Goal: Task Accomplishment & Management: Complete application form

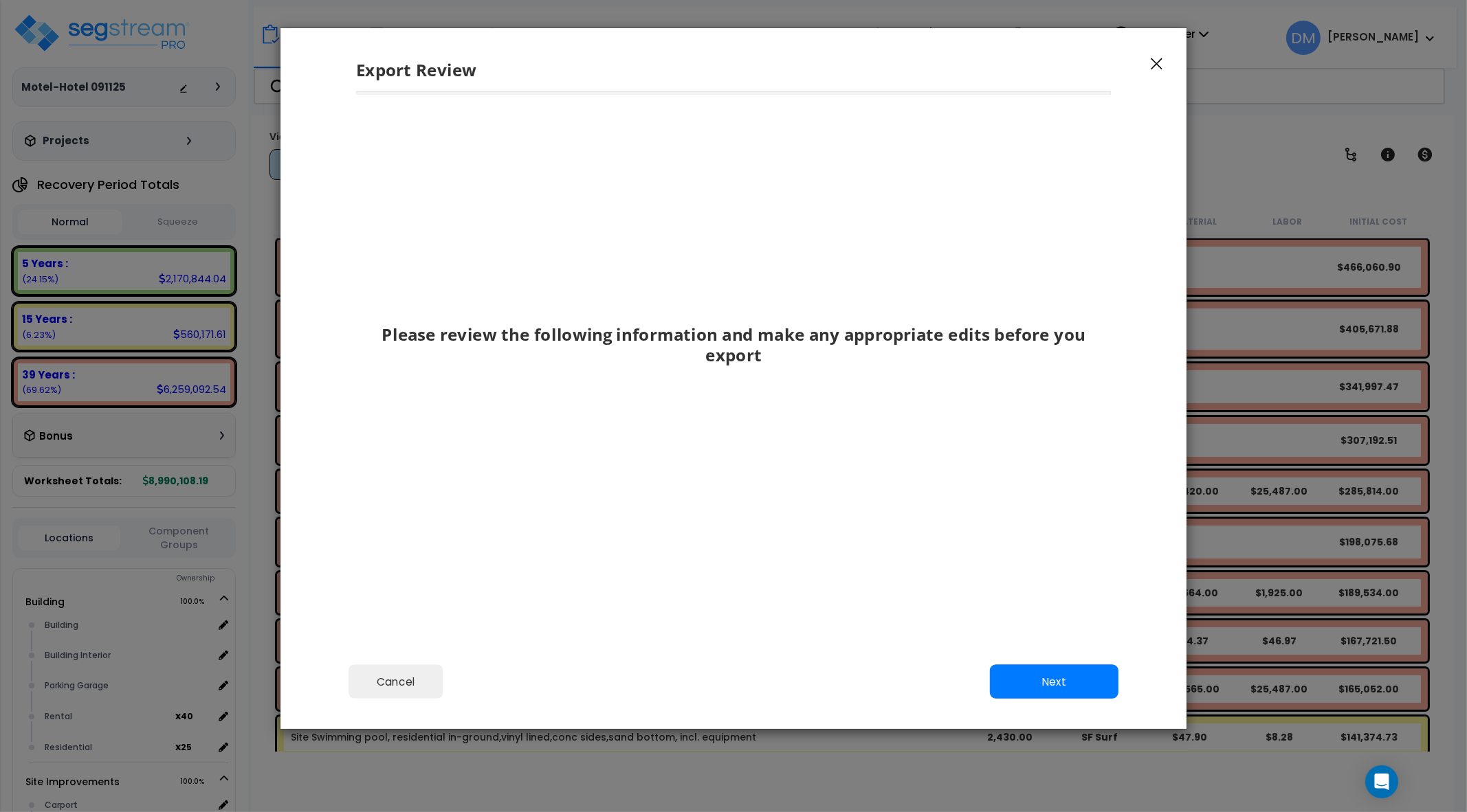
click at [1157, 64] on icon "button" at bounding box center [1157, 64] width 12 height 12
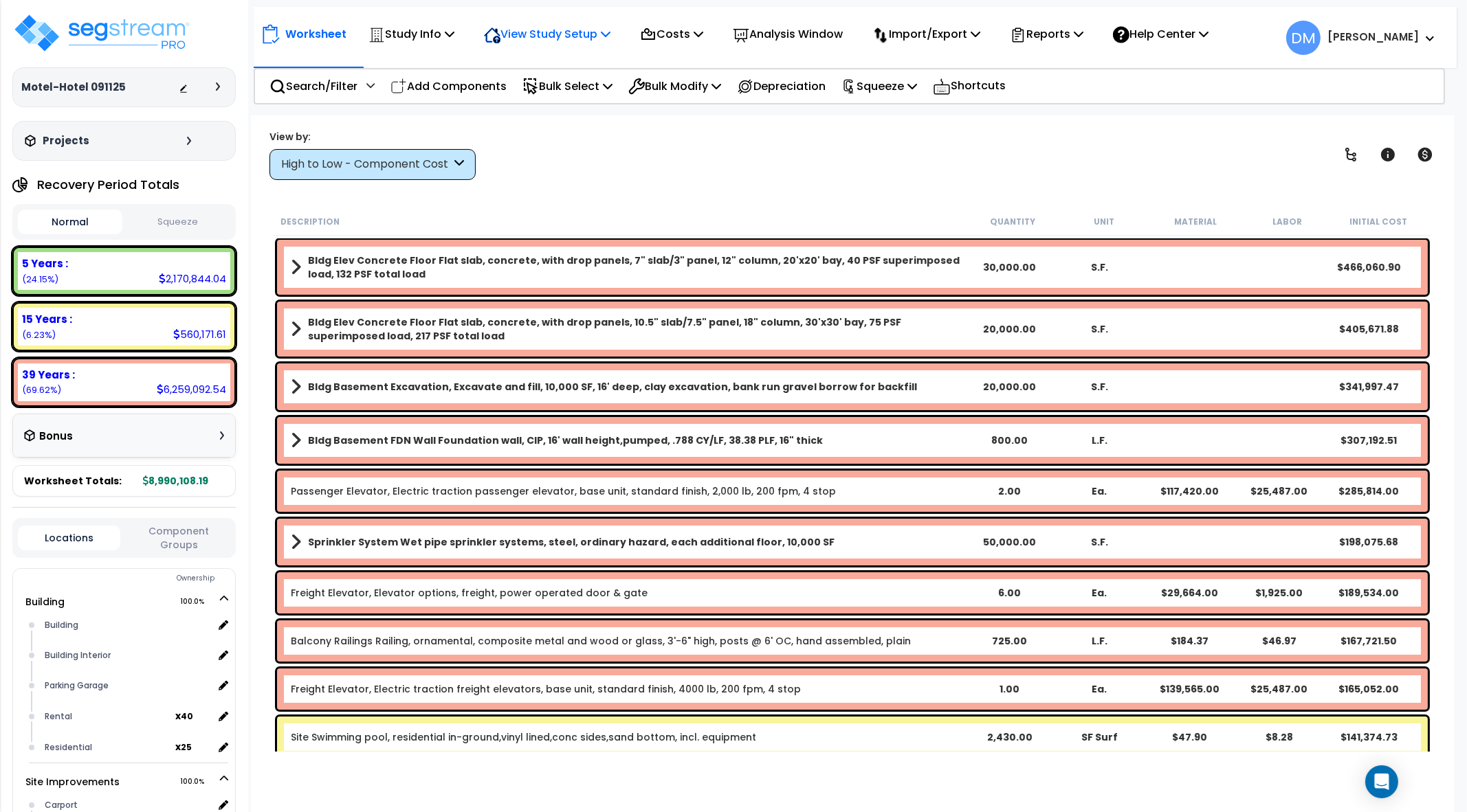
click at [589, 38] on p "View Study Setup" at bounding box center [546, 34] width 126 height 19
click at [584, 86] on link "View Questionnaire" at bounding box center [545, 94] width 136 height 27
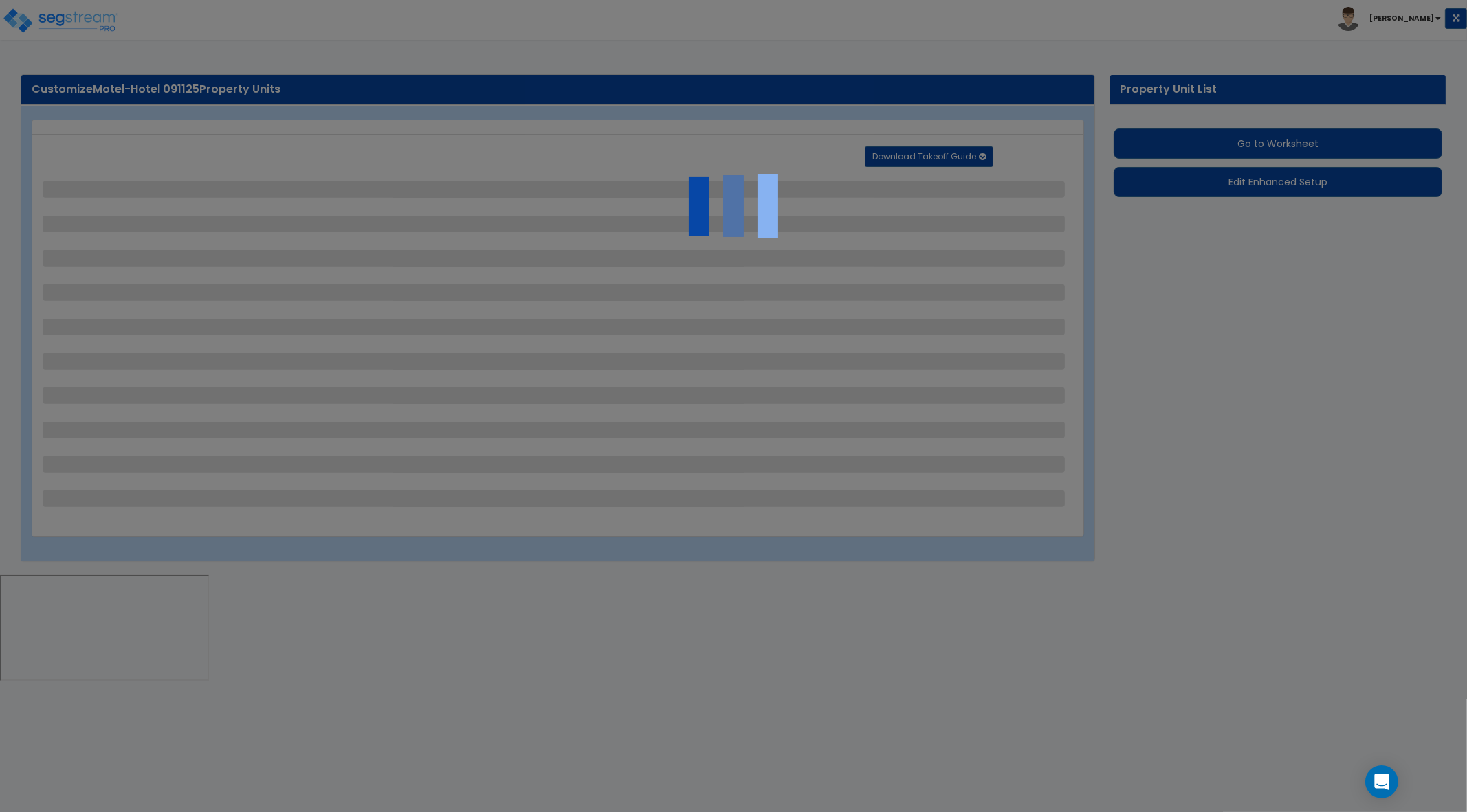
select select "2"
select select "1"
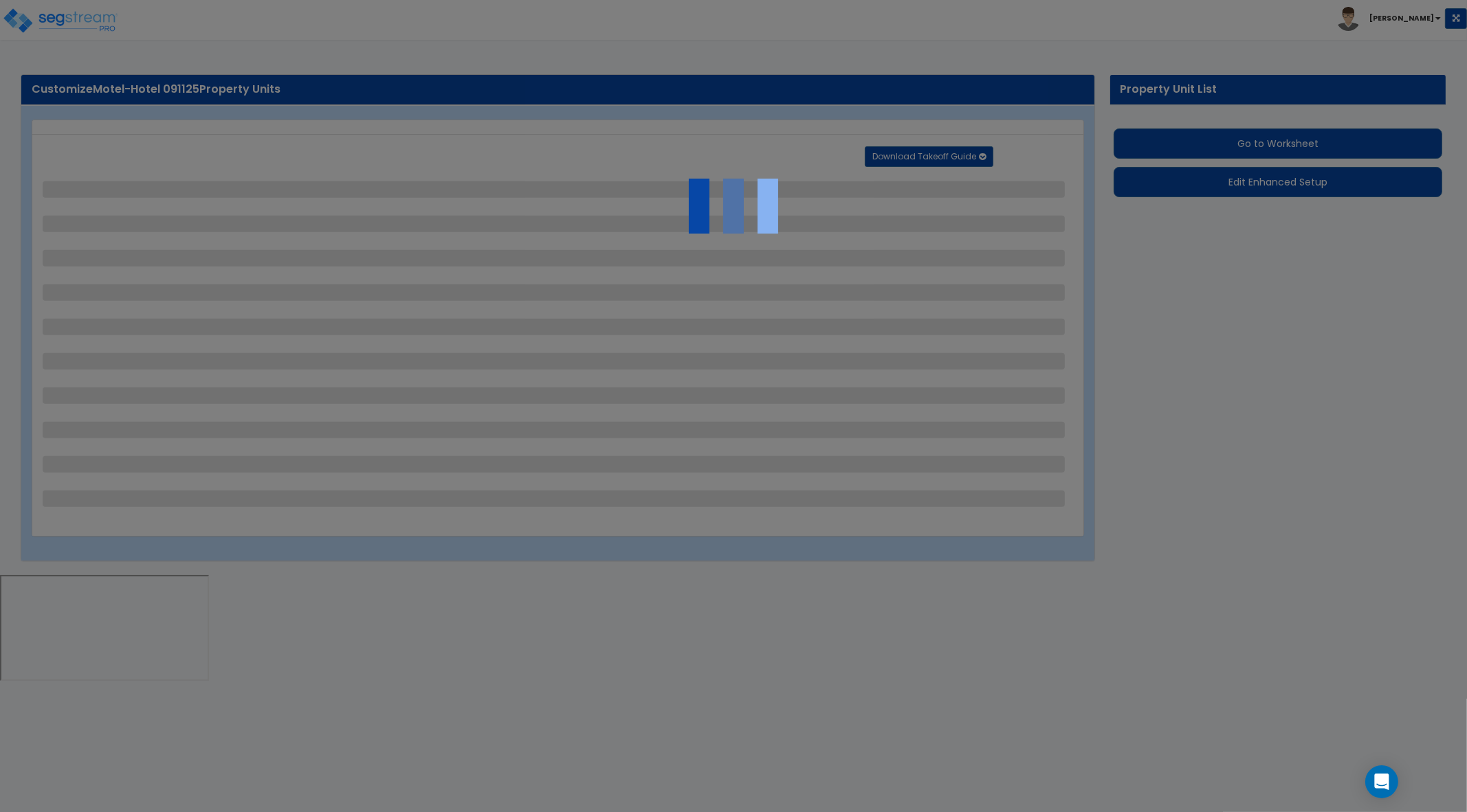
select select "1"
select select "2"
select select "3"
select select "2"
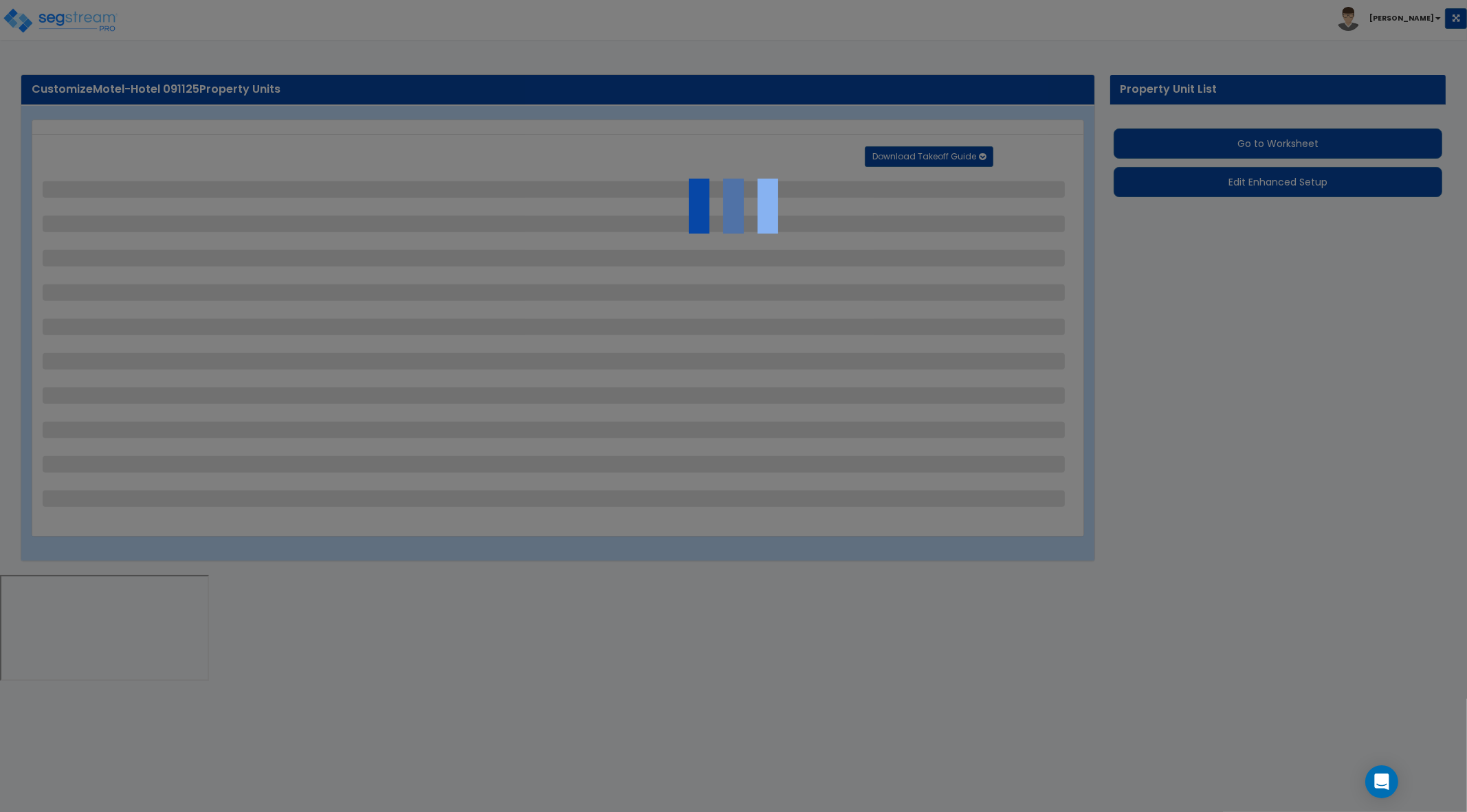
select select "1"
select select "2"
select select "1"
select select "2"
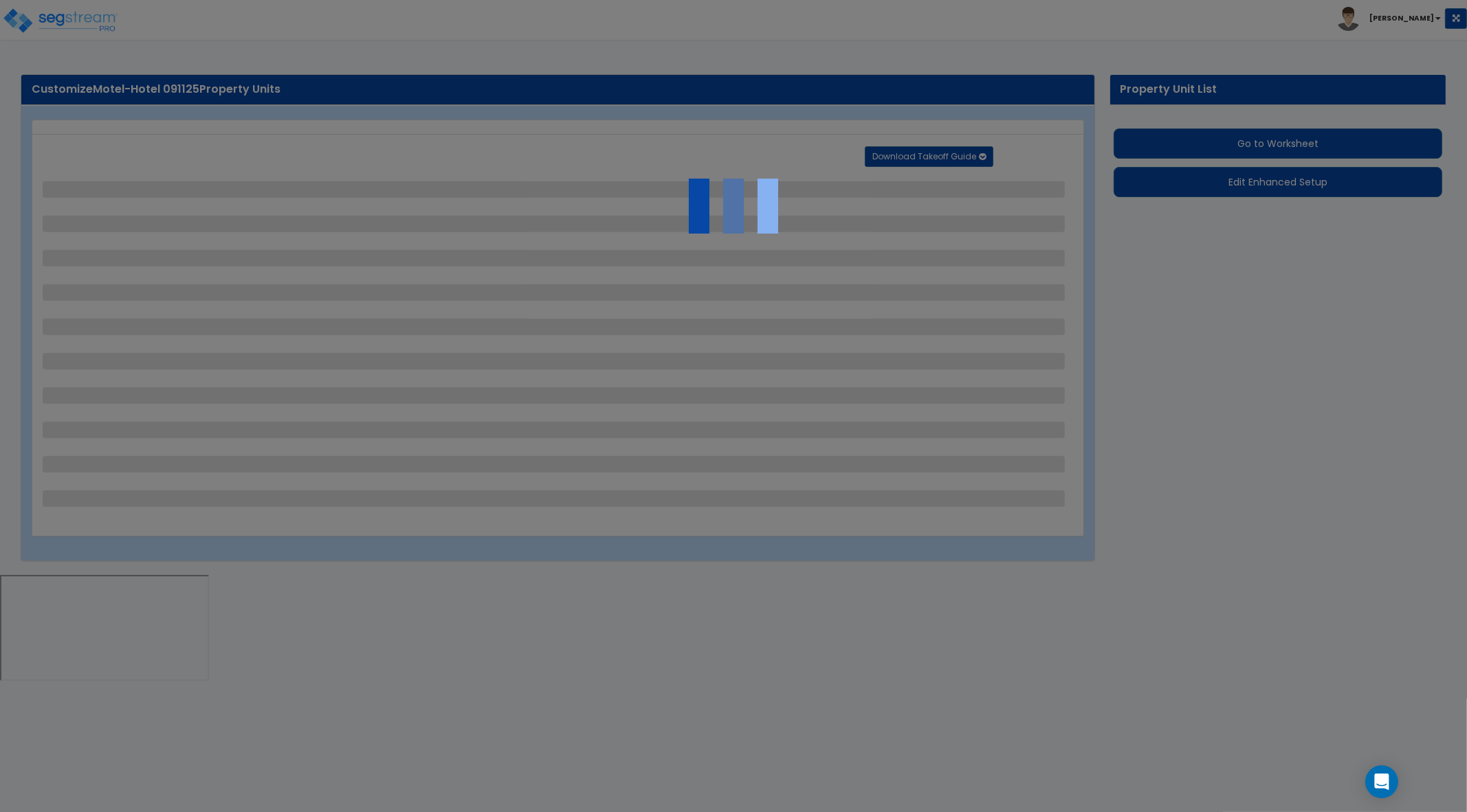
select select "2"
select select "1"
select select "2"
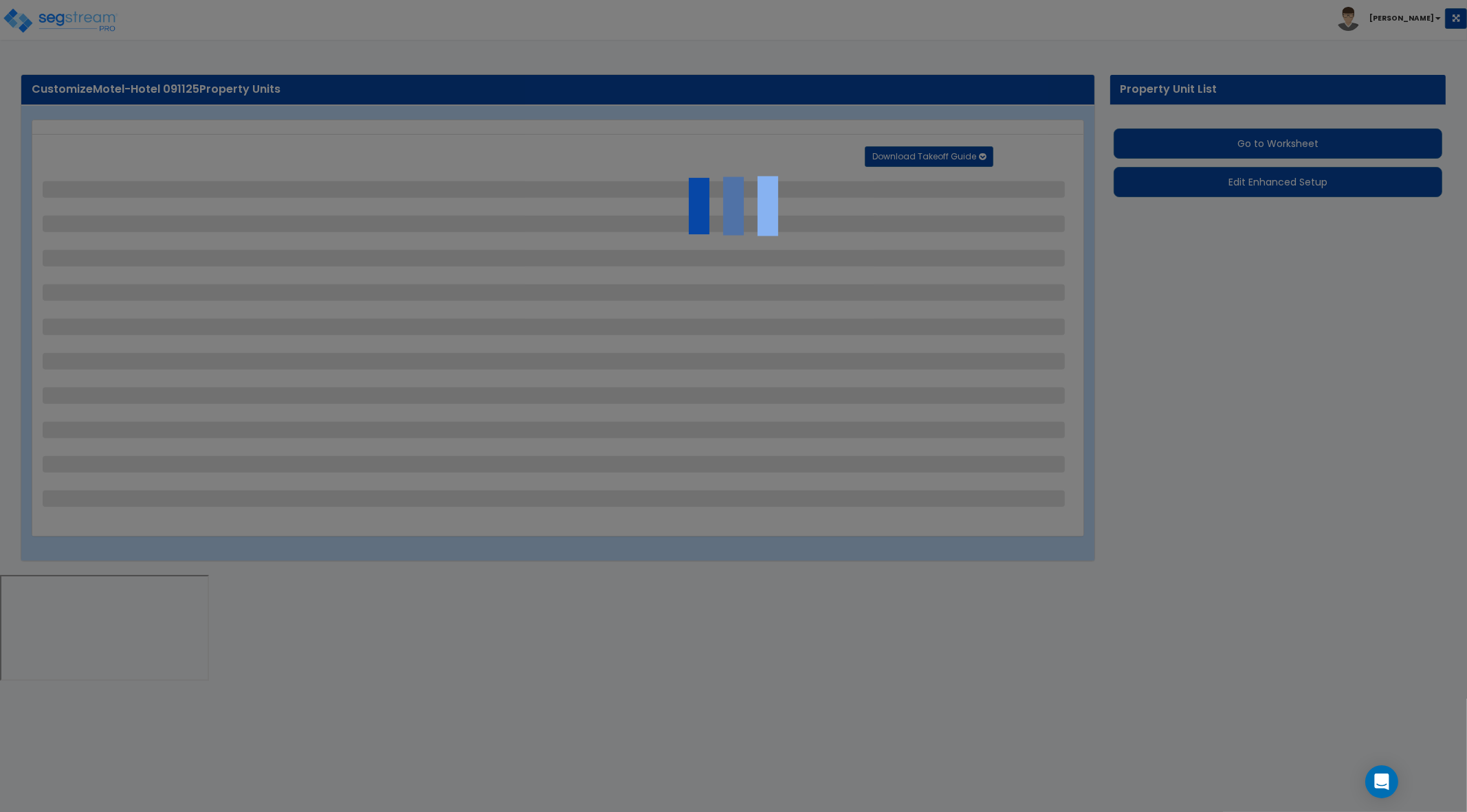
select select "2"
select select "3"
select select "2"
select select "11"
select select "6"
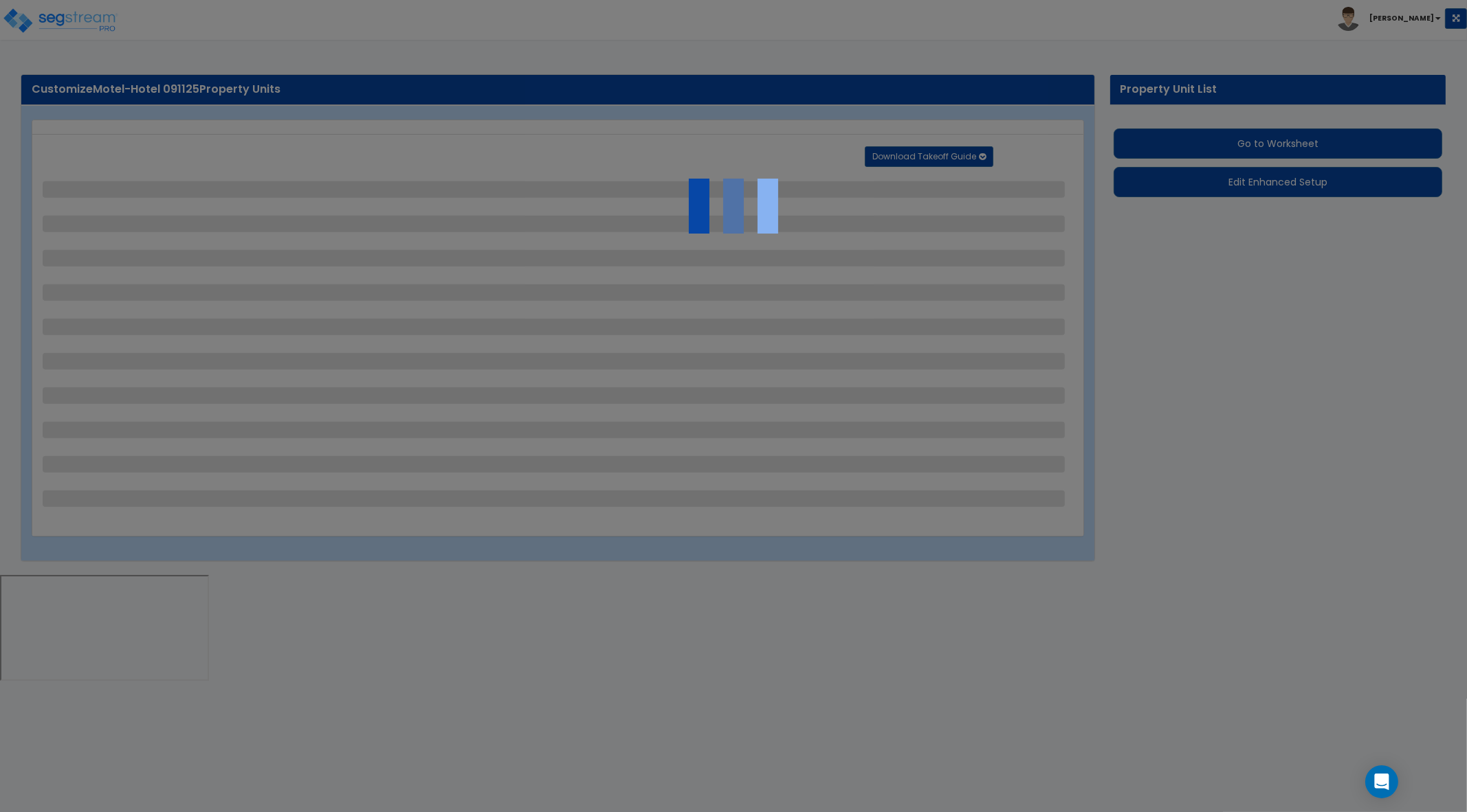
select select "2"
select select "7"
select select "2"
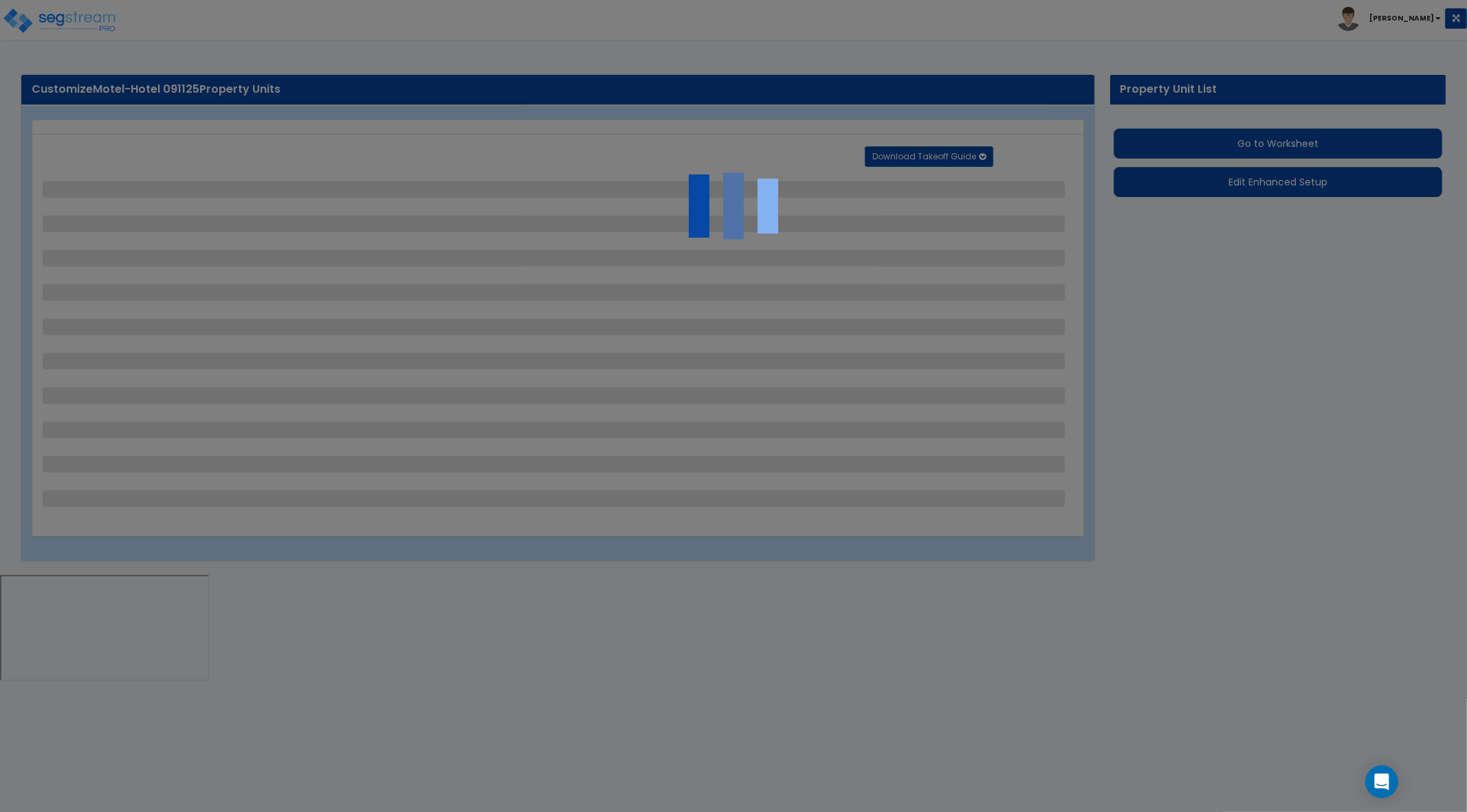
select select "1"
select select "5"
select select "1"
select select "16"
select select "1"
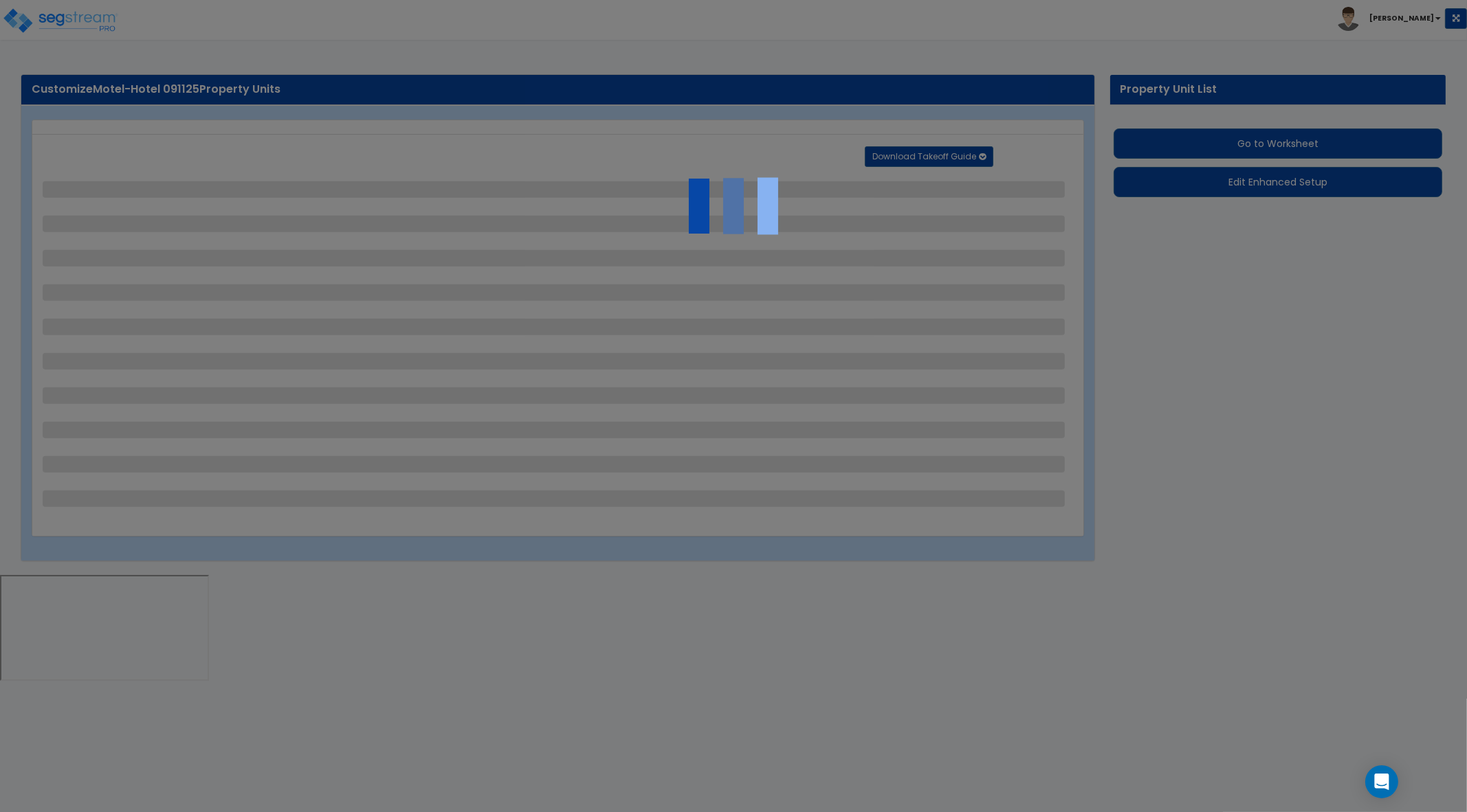
select select "5"
select select "4"
select select "9"
select select "3"
select select "1"
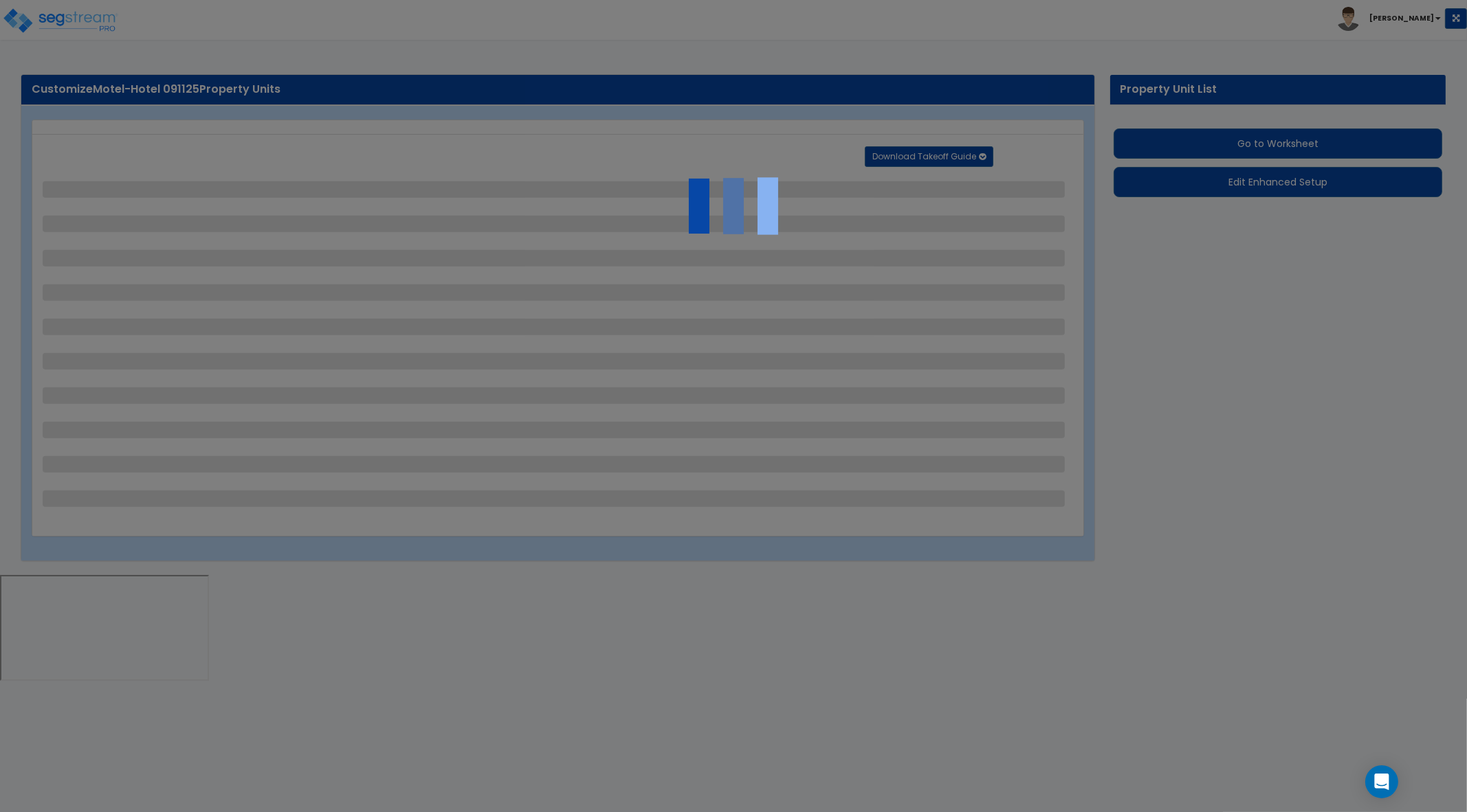
select select "1"
select select "4"
select select "1"
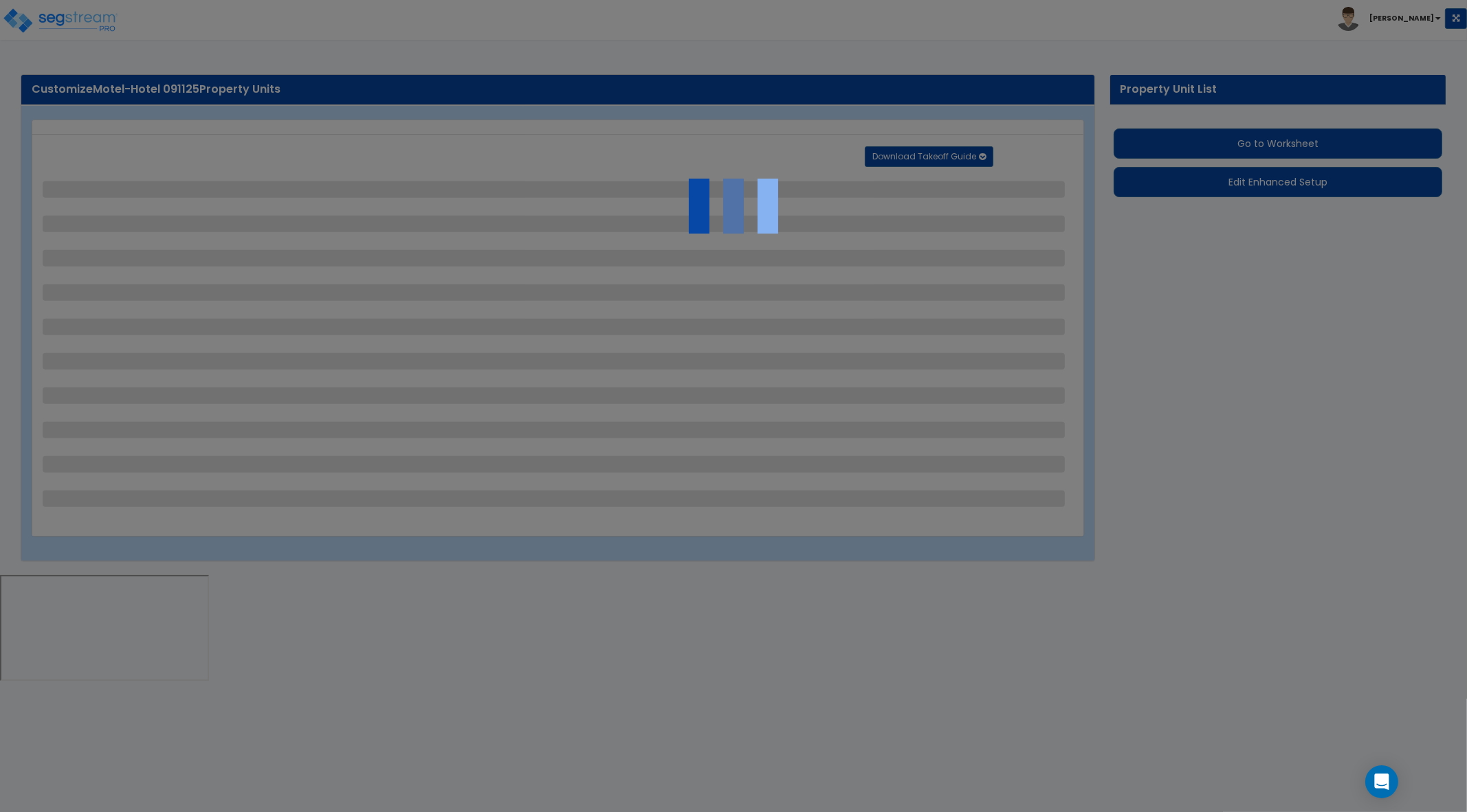
select select "2"
select select "4"
select select "2"
select select "1"
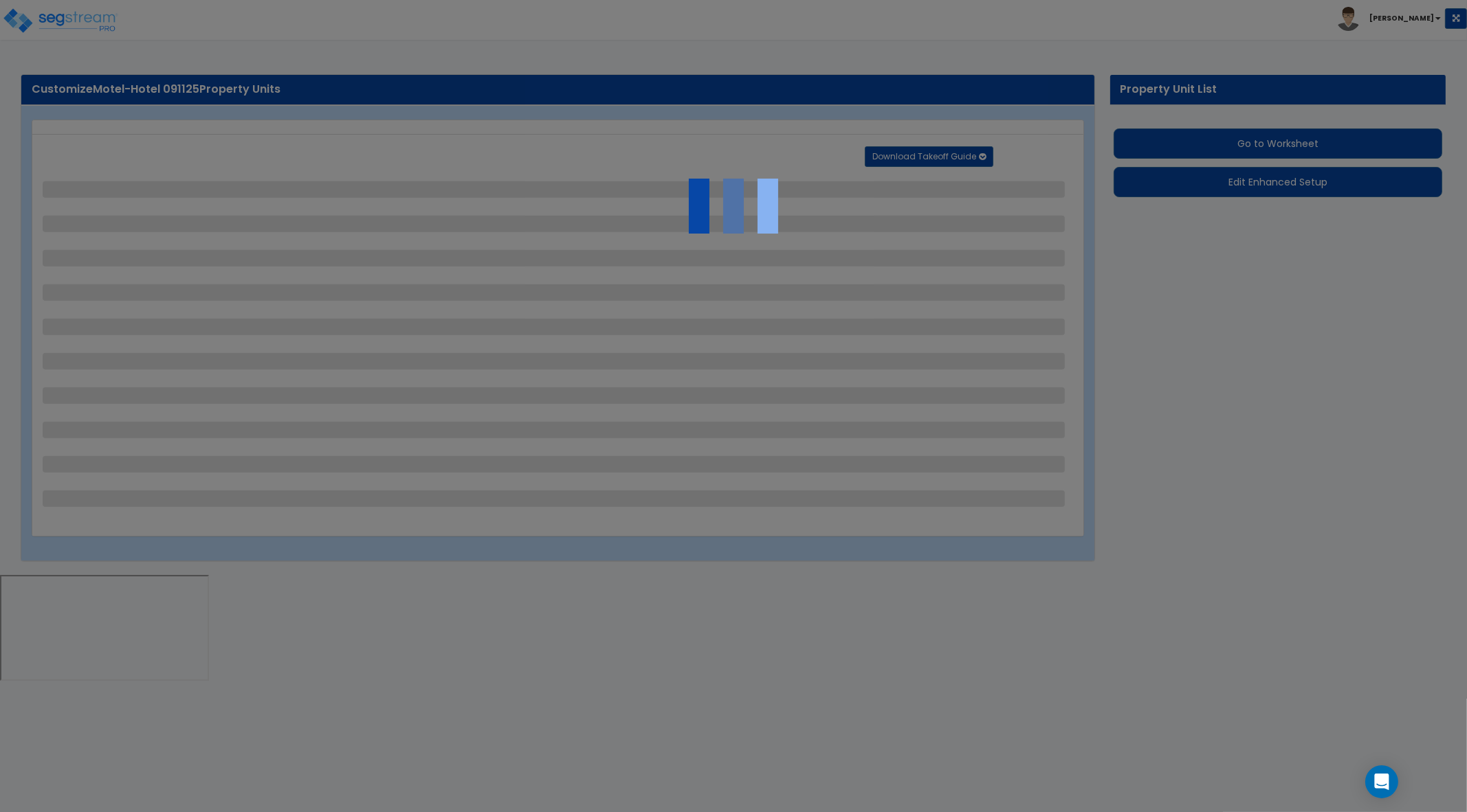
select select "2"
select select "1"
select select "2"
select select "1"
select select "2"
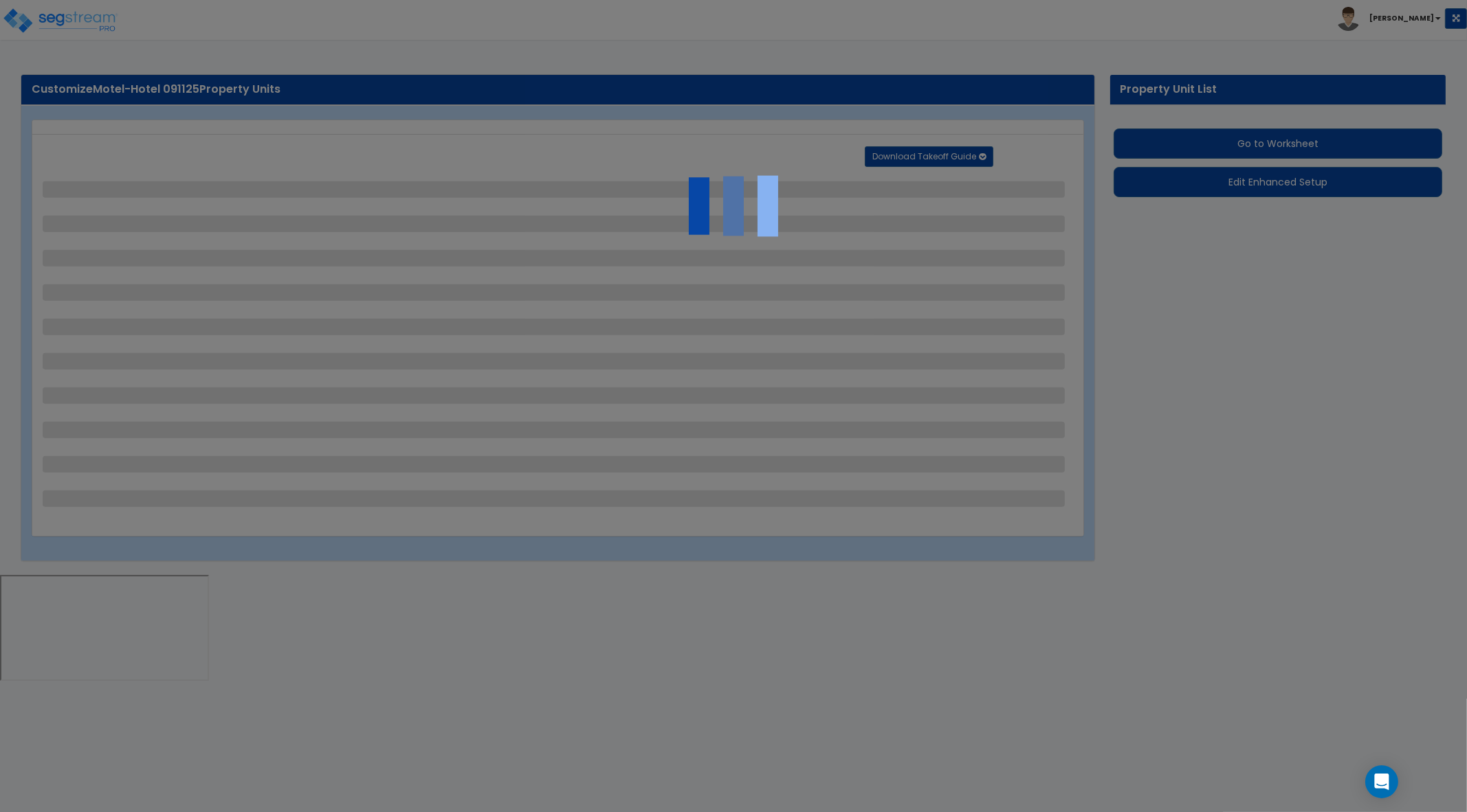
select select "1"
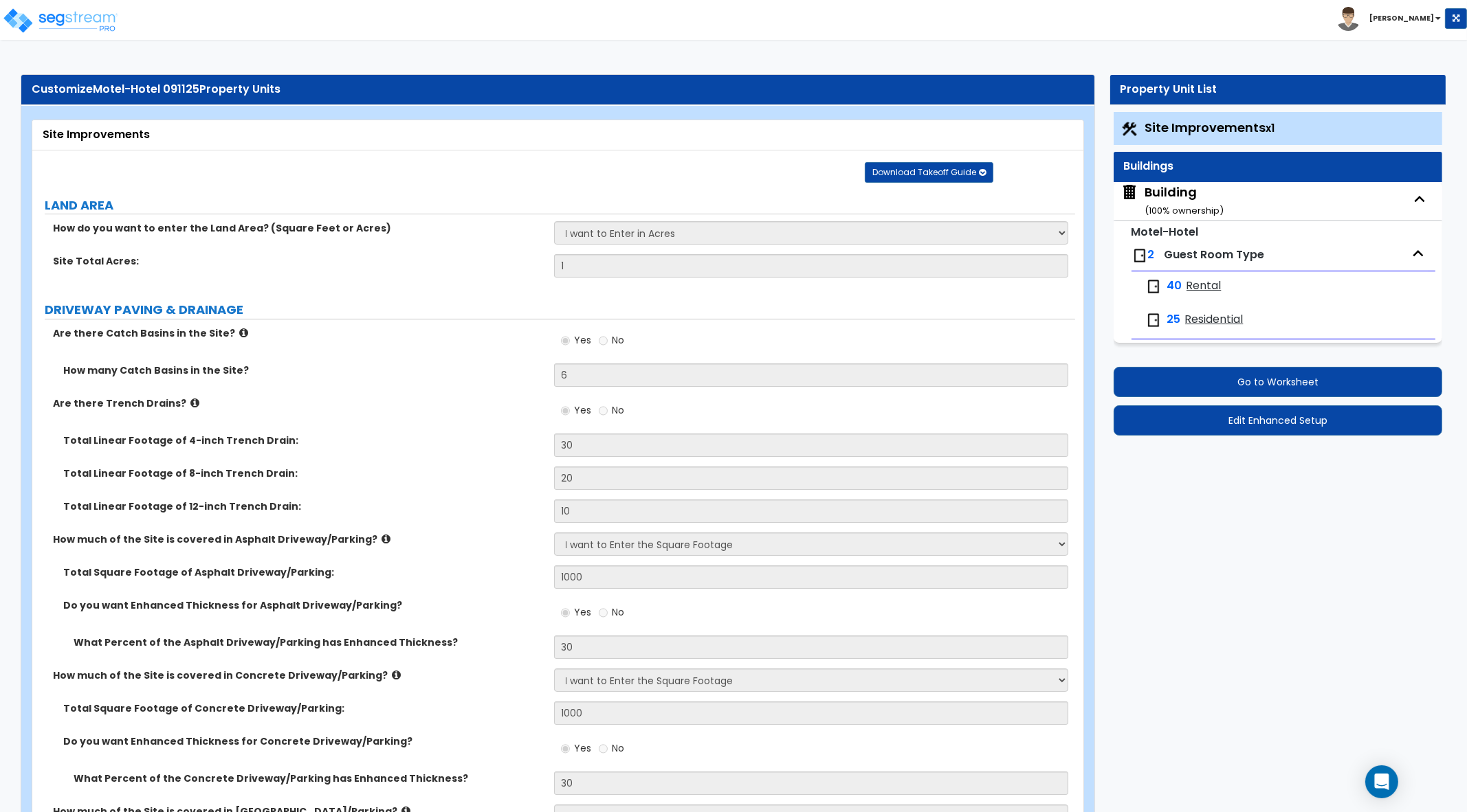
click at [1179, 188] on div "Building ( 100 % ownership)" at bounding box center [1184, 201] width 79 height 35
select select "1"
select select "2"
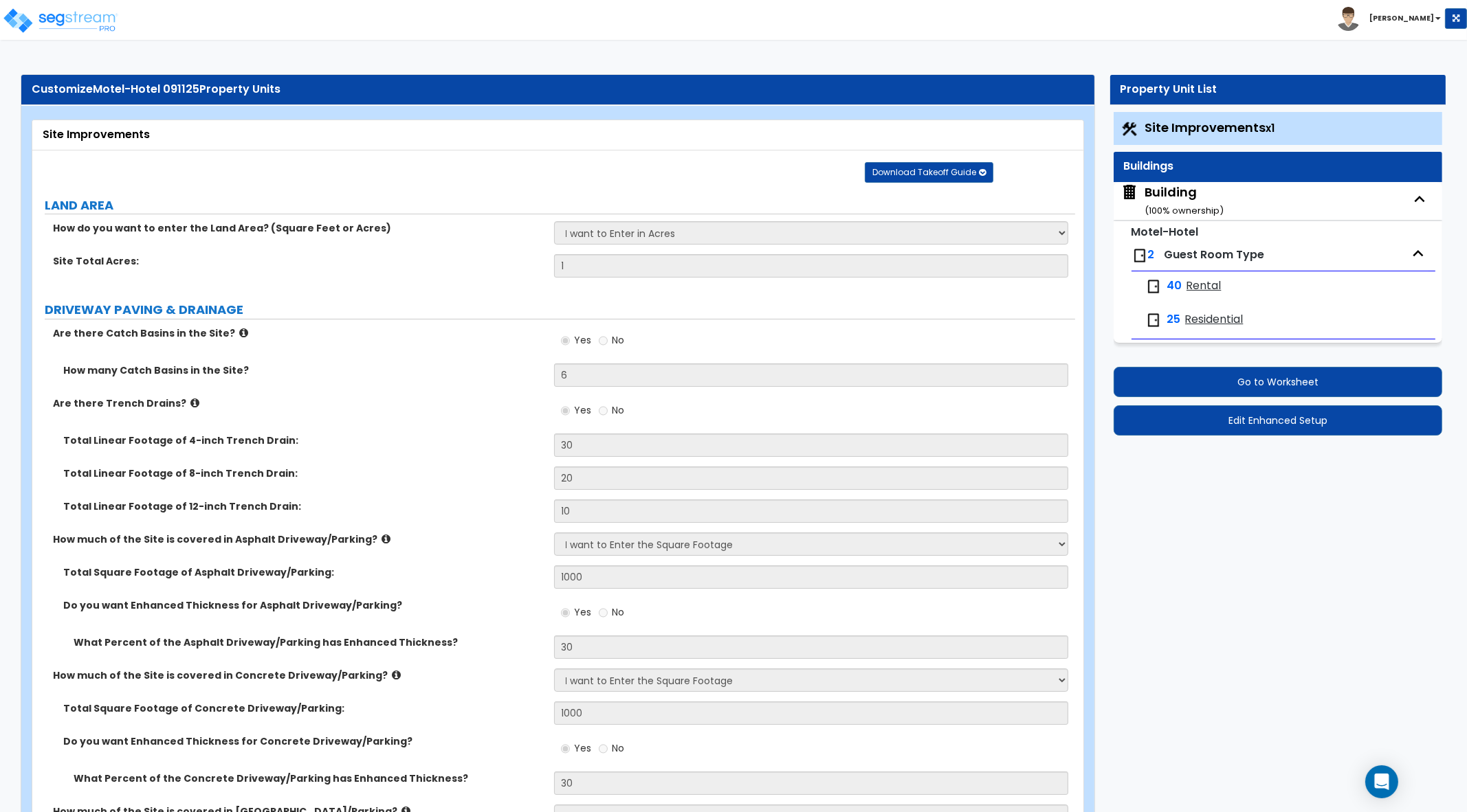
select select "1"
select select "4"
select select "3"
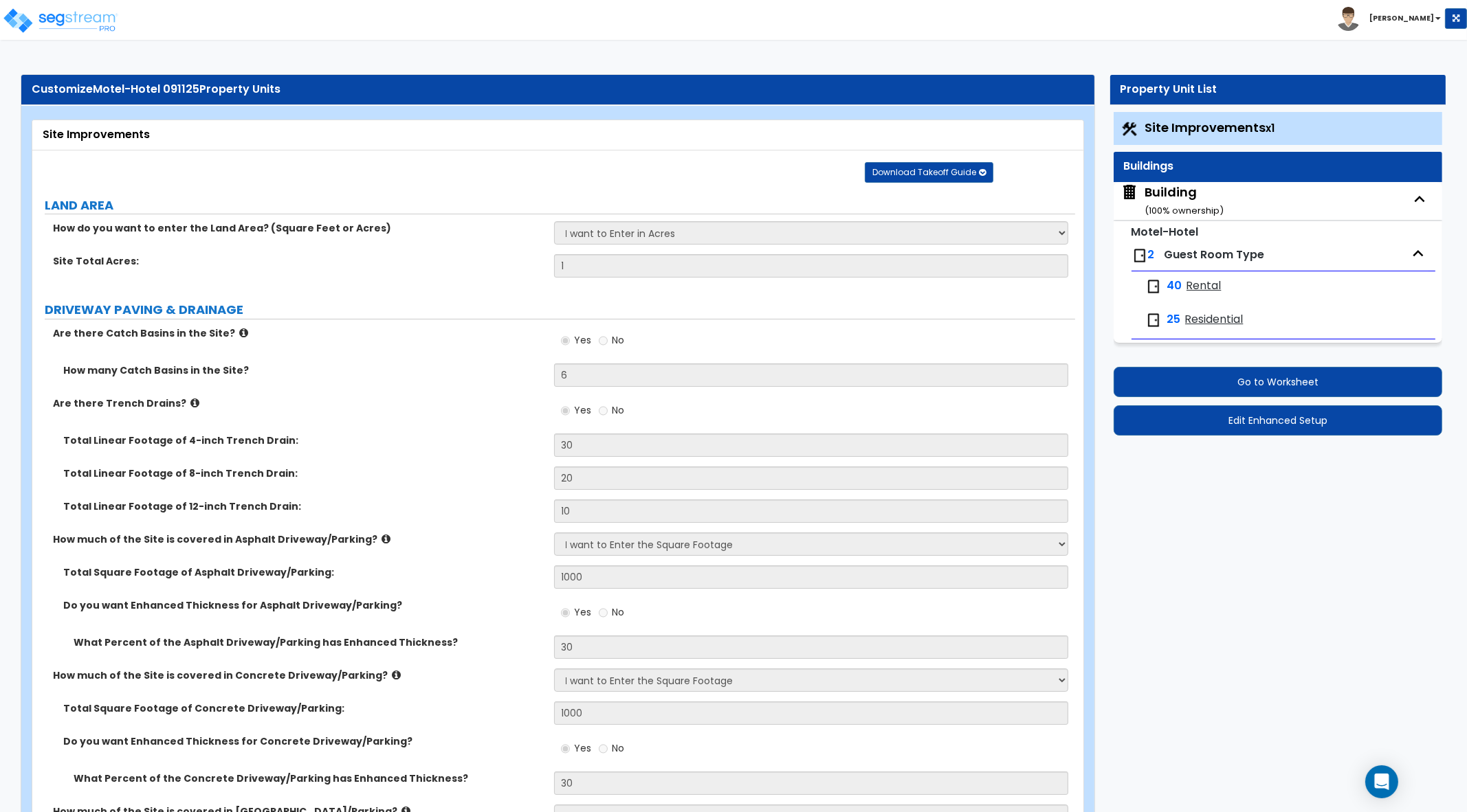
select select "4"
select select "8"
select select "11"
select select "7"
select select "3"
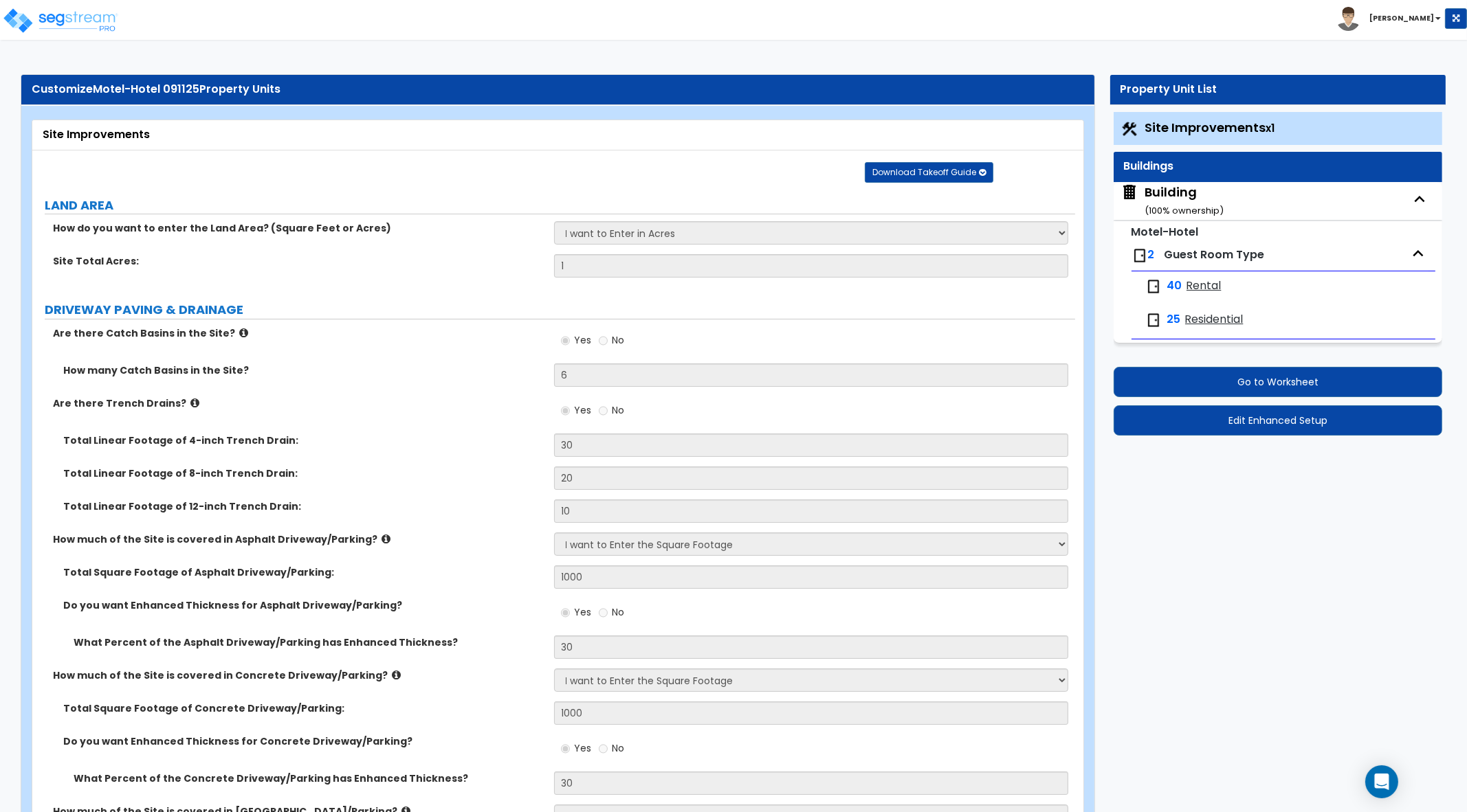
select select "1"
select select "2"
select select "1"
select select "2"
select select "3"
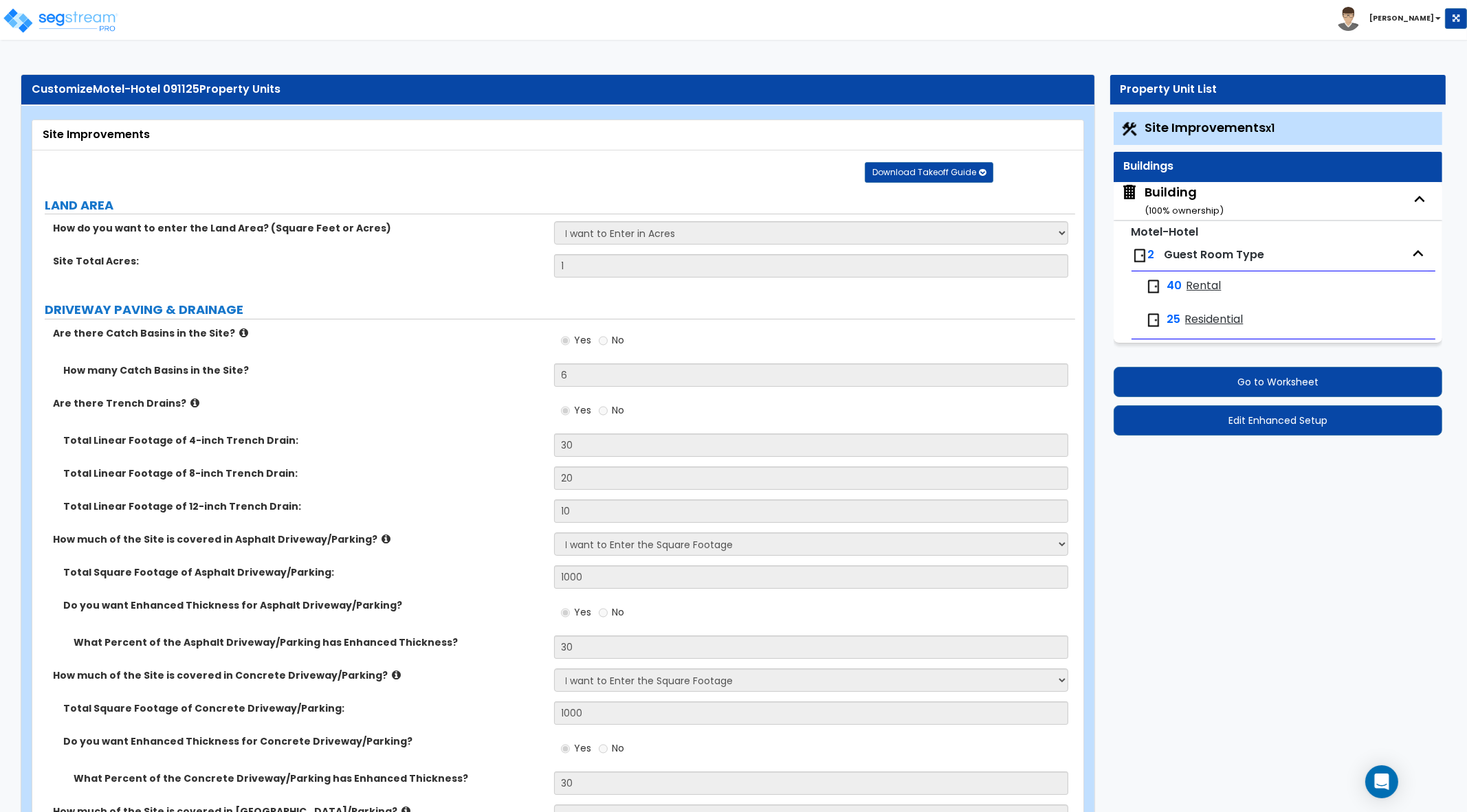
select select "1"
select select "2"
select select "1"
select select "2"
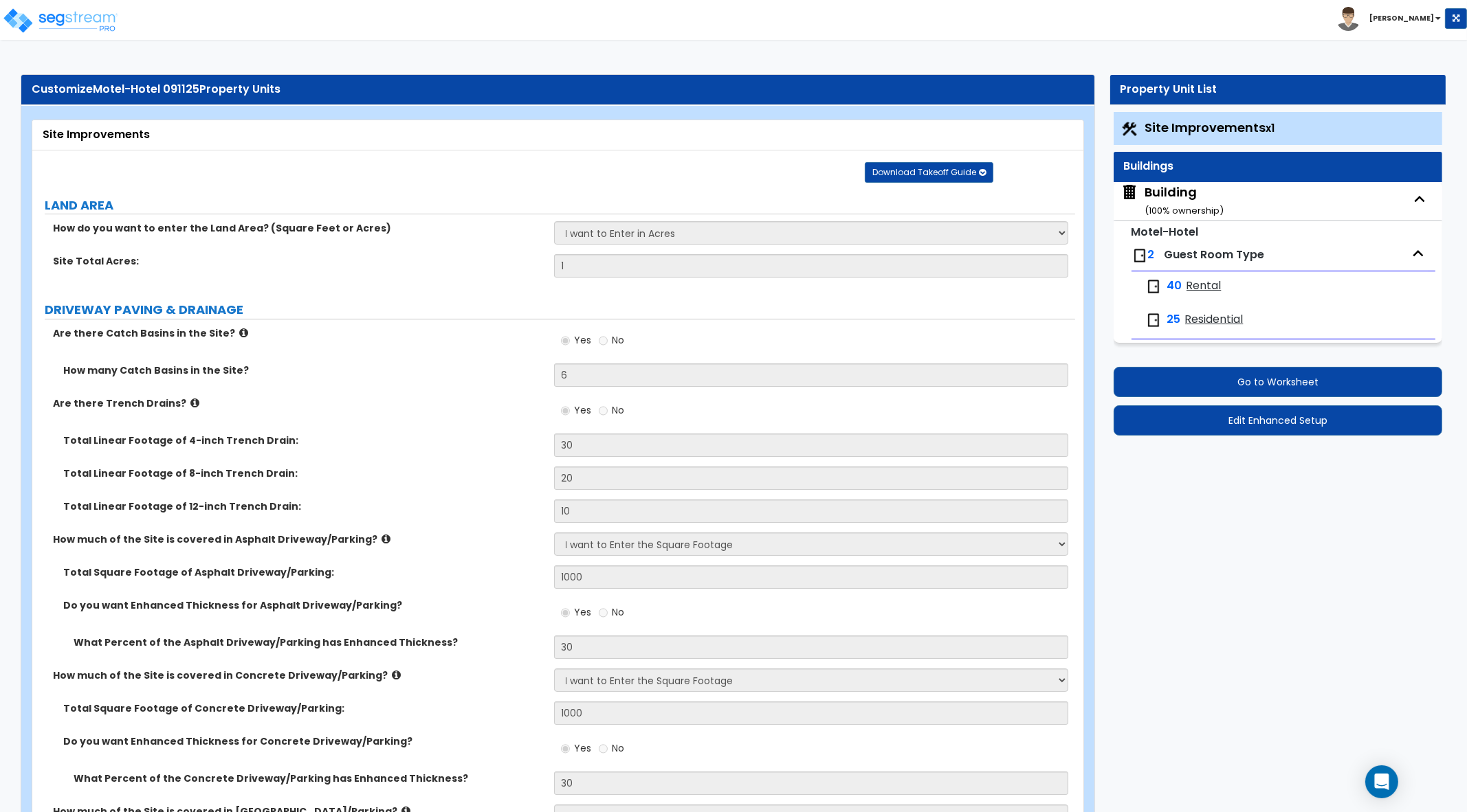
select select "1"
select select "2"
select select "8"
select select "1"
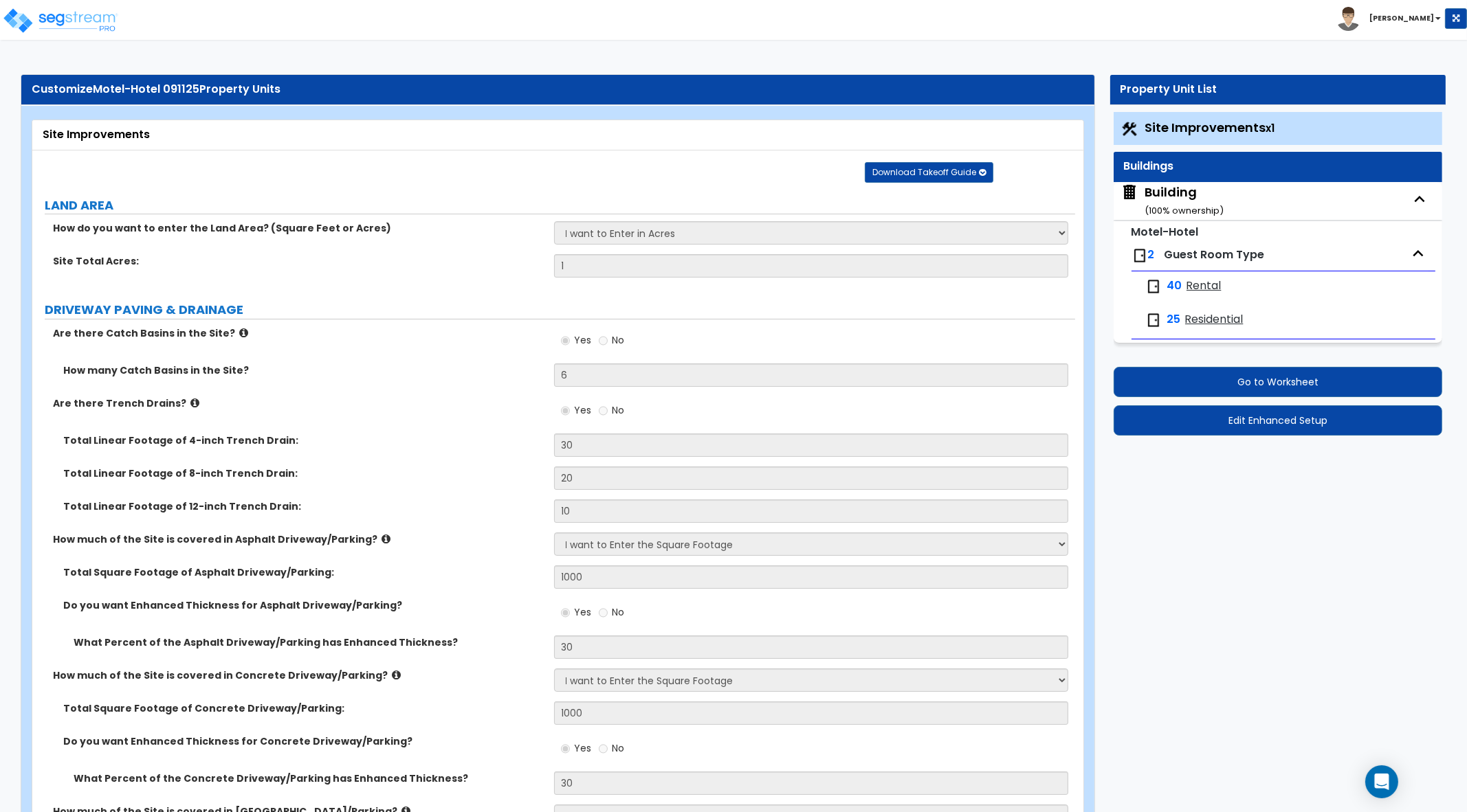
select select "2"
select select "1"
select select "8"
select select "6"
select select "3"
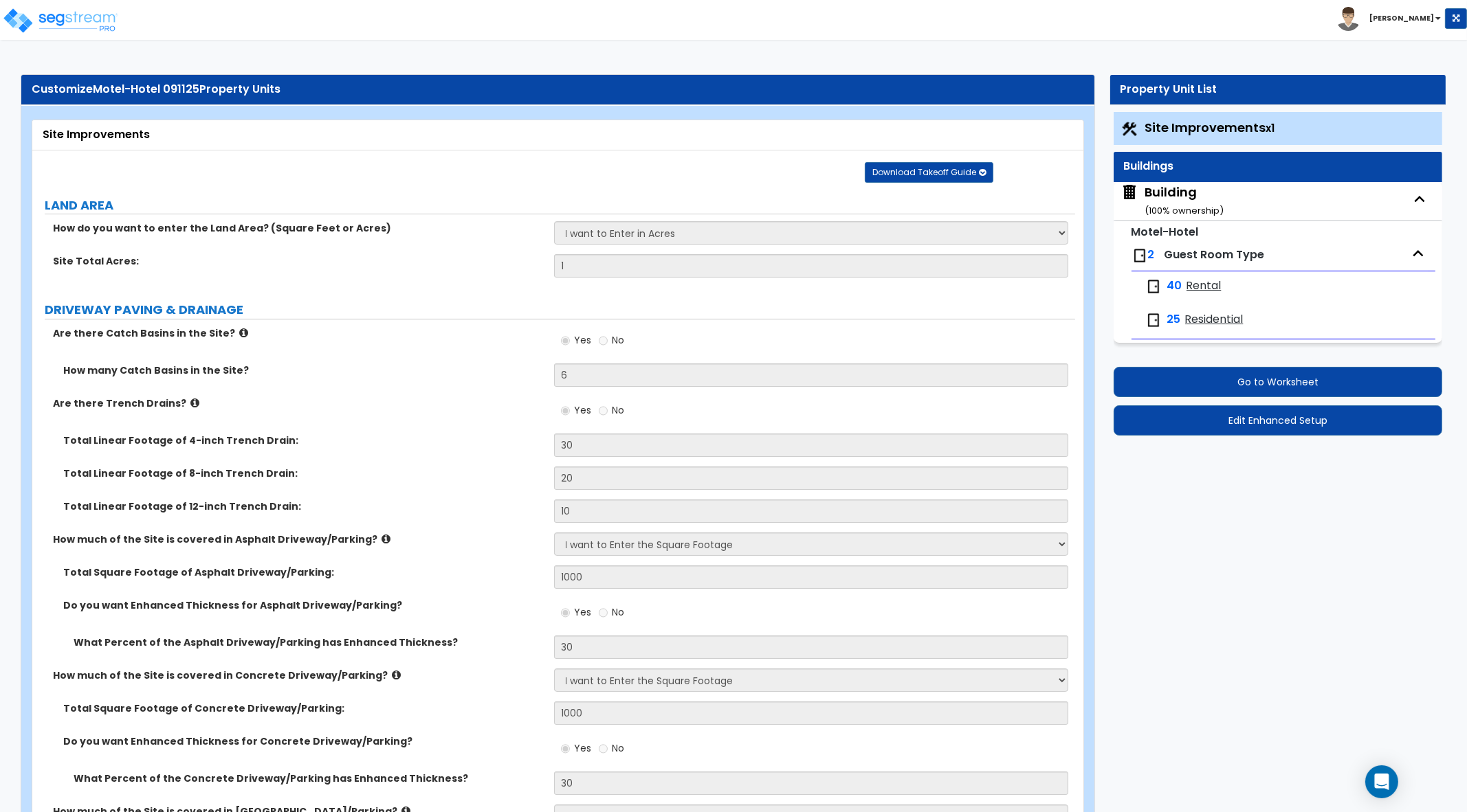
select select "1"
select select "2"
select select "3"
select select "1"
select select "2"
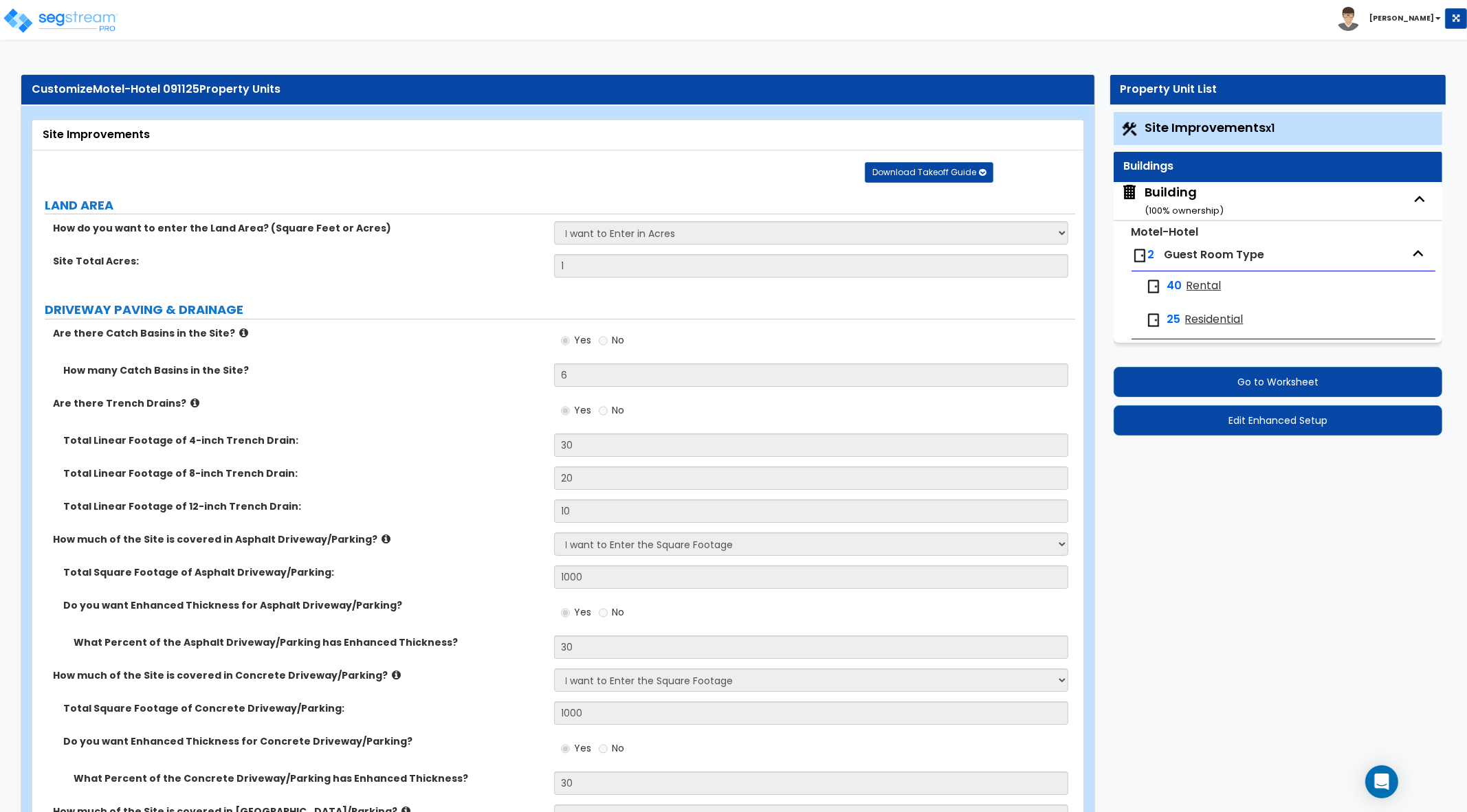
select select "1"
select select "2"
select select "3"
select select "1"
select select "2"
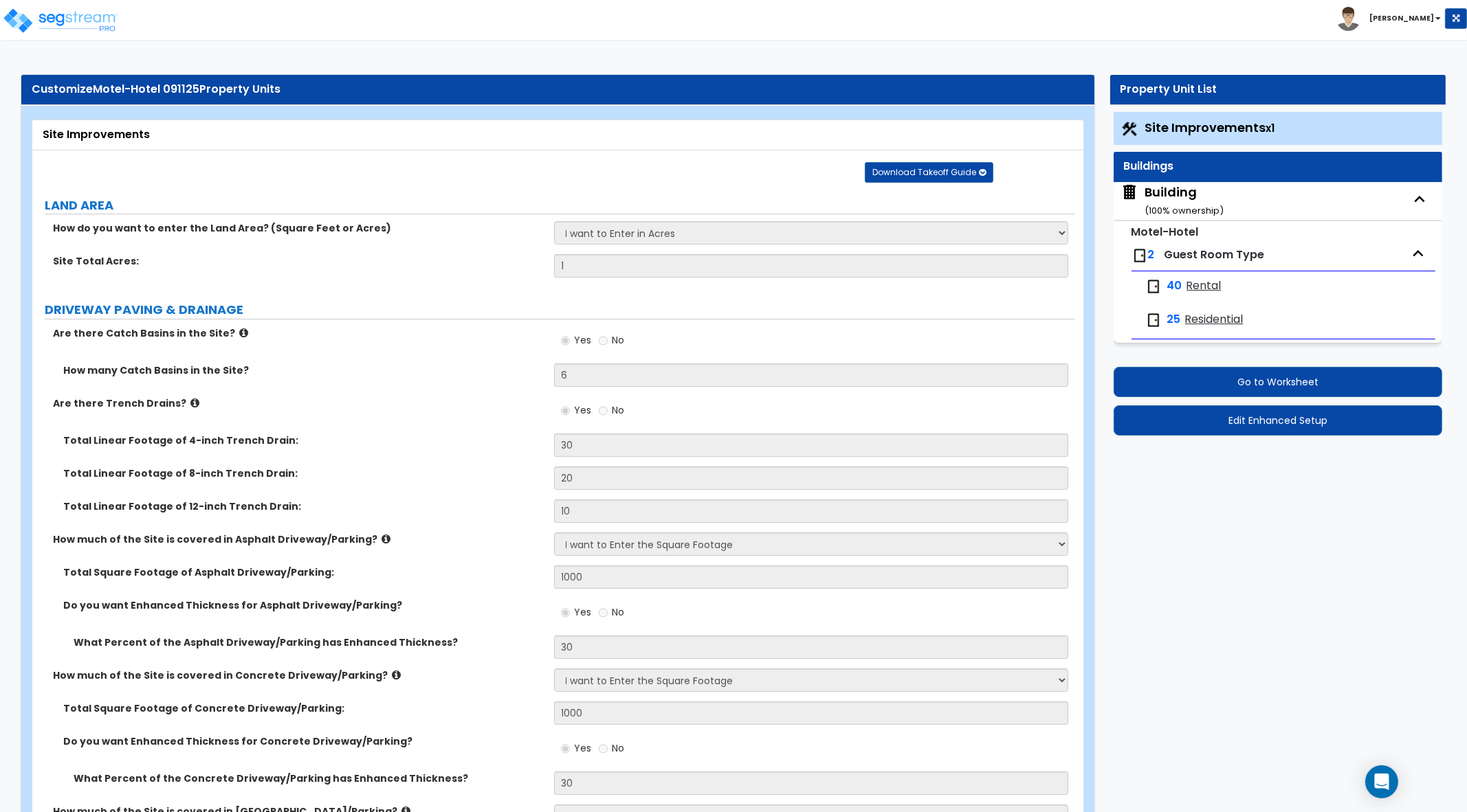
select select "3"
select select "2"
select select "3"
select select "2"
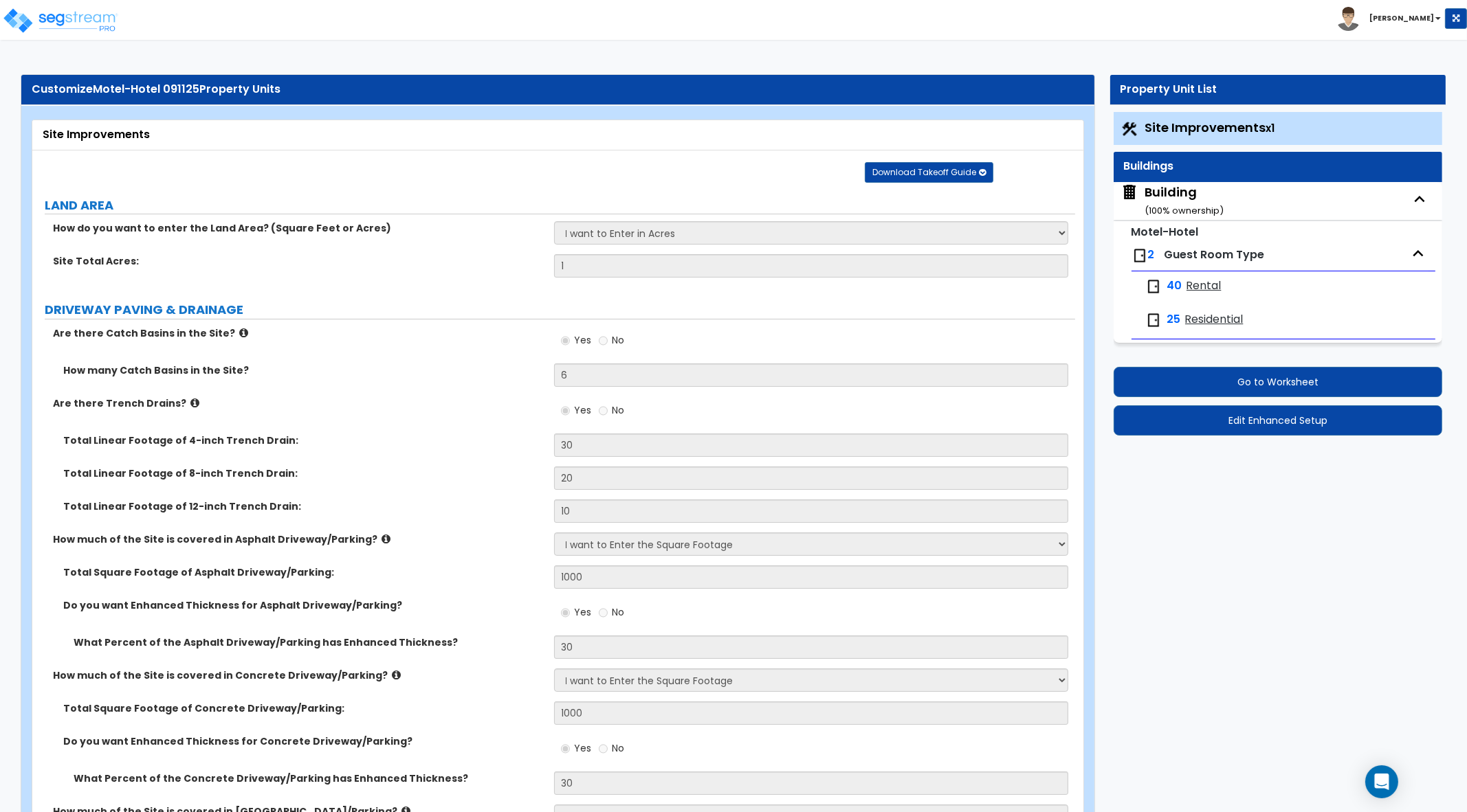
select select "8"
select select "4"
select select "5"
select select "2"
select select "3"
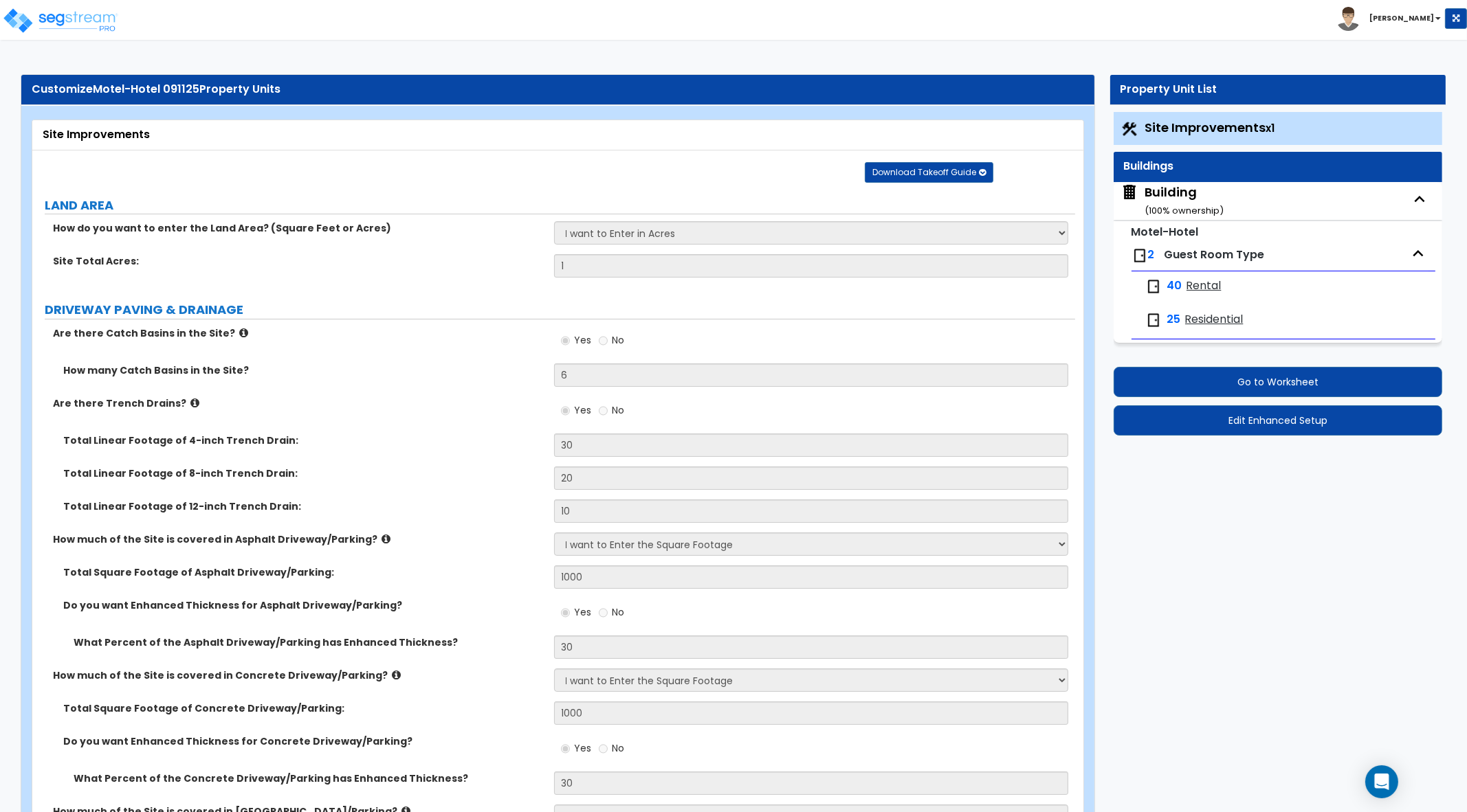
select select "2"
select select "4"
select select "5"
select select "3"
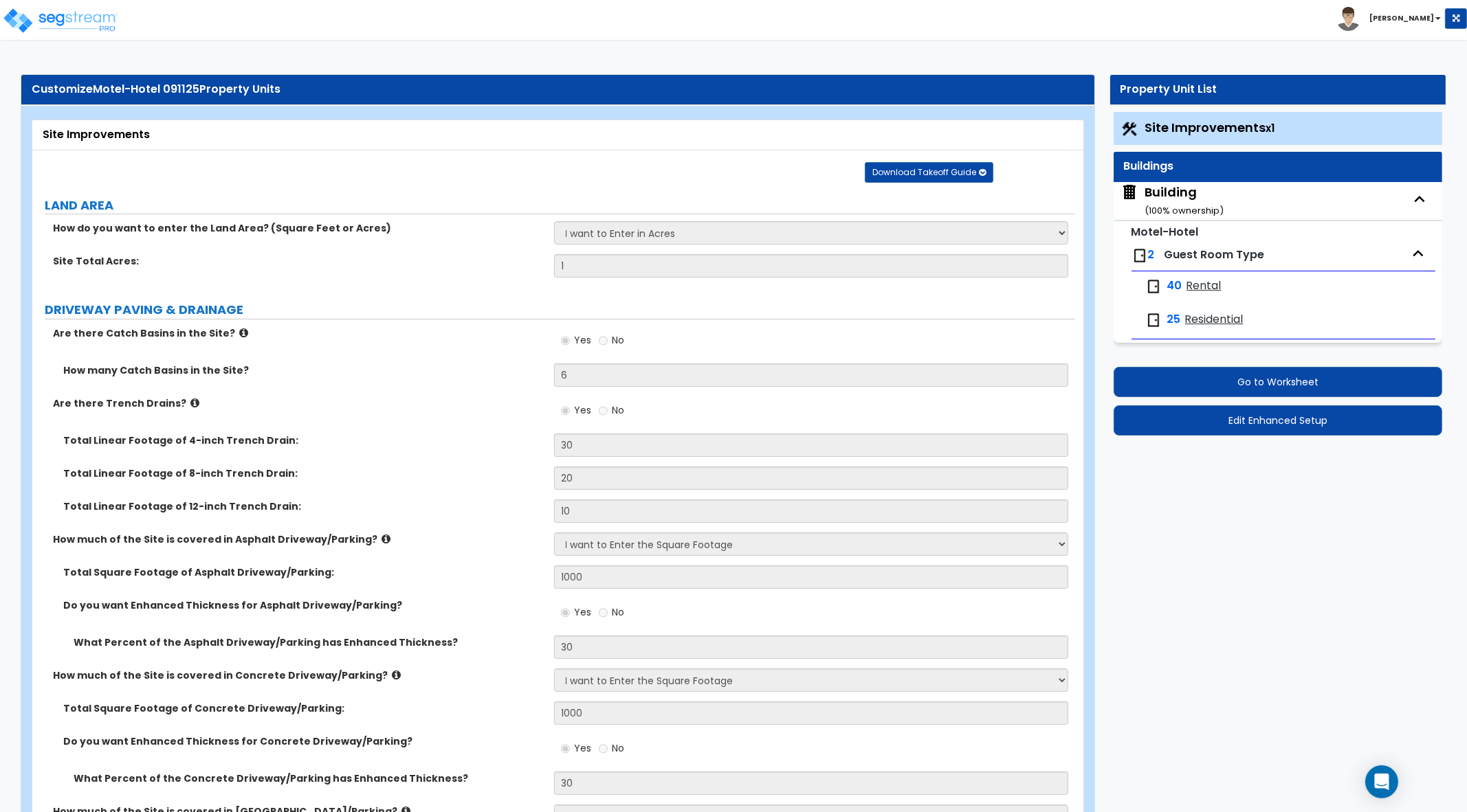
select select "5"
select select "2"
select select "7"
select select "1"
select select "8"
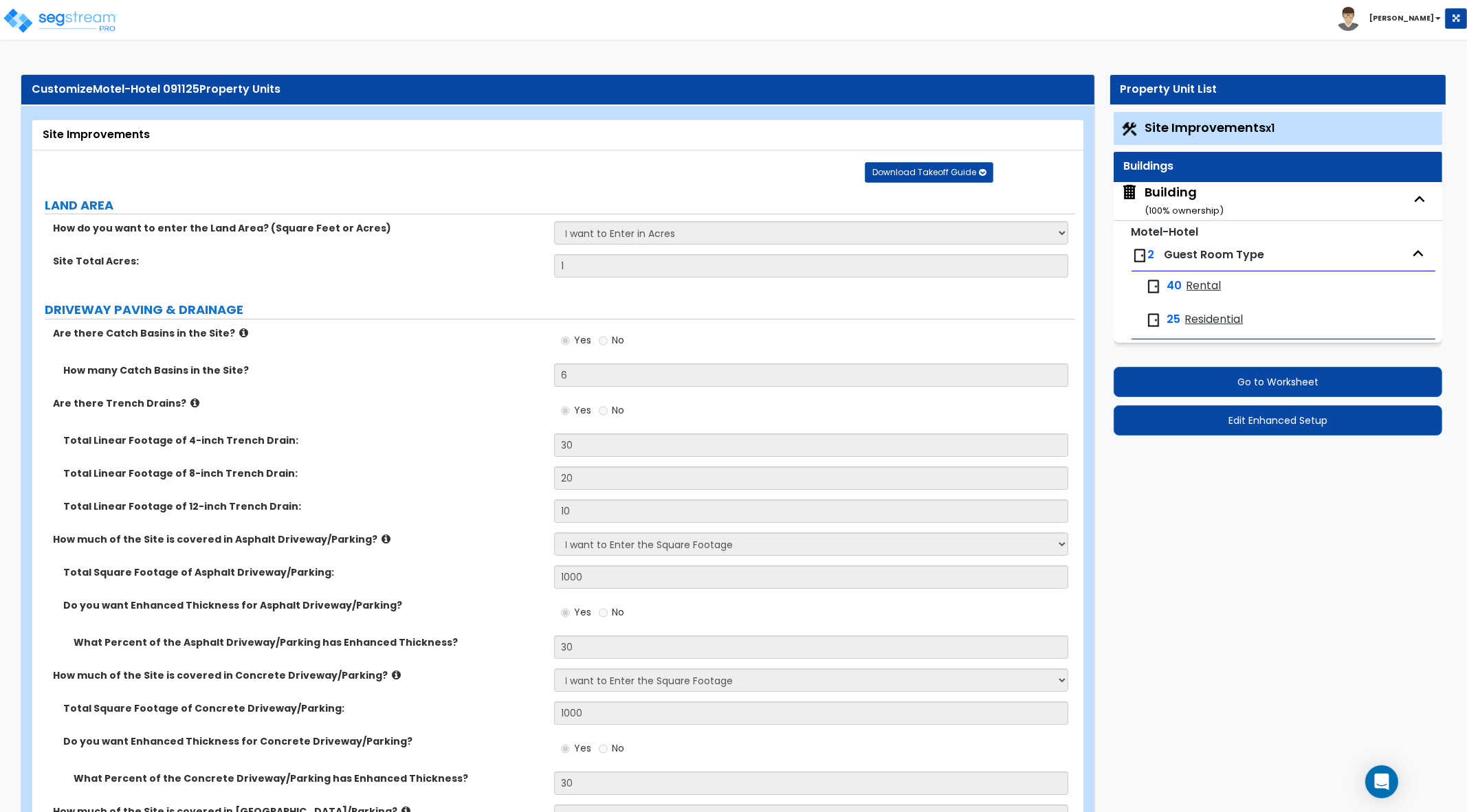
select select "1"
select select "2"
select select "3"
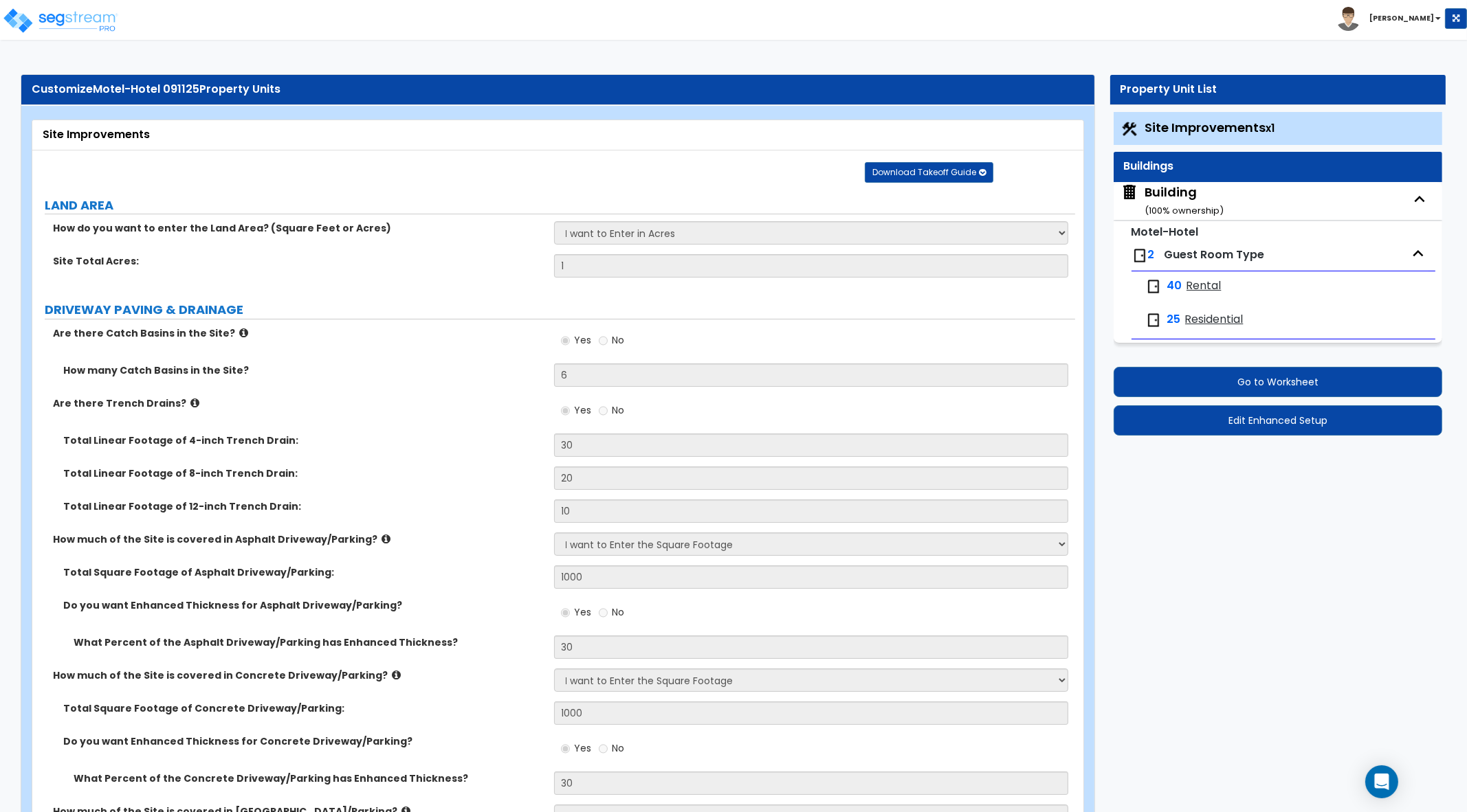
select select "2"
select select "1"
select select "8"
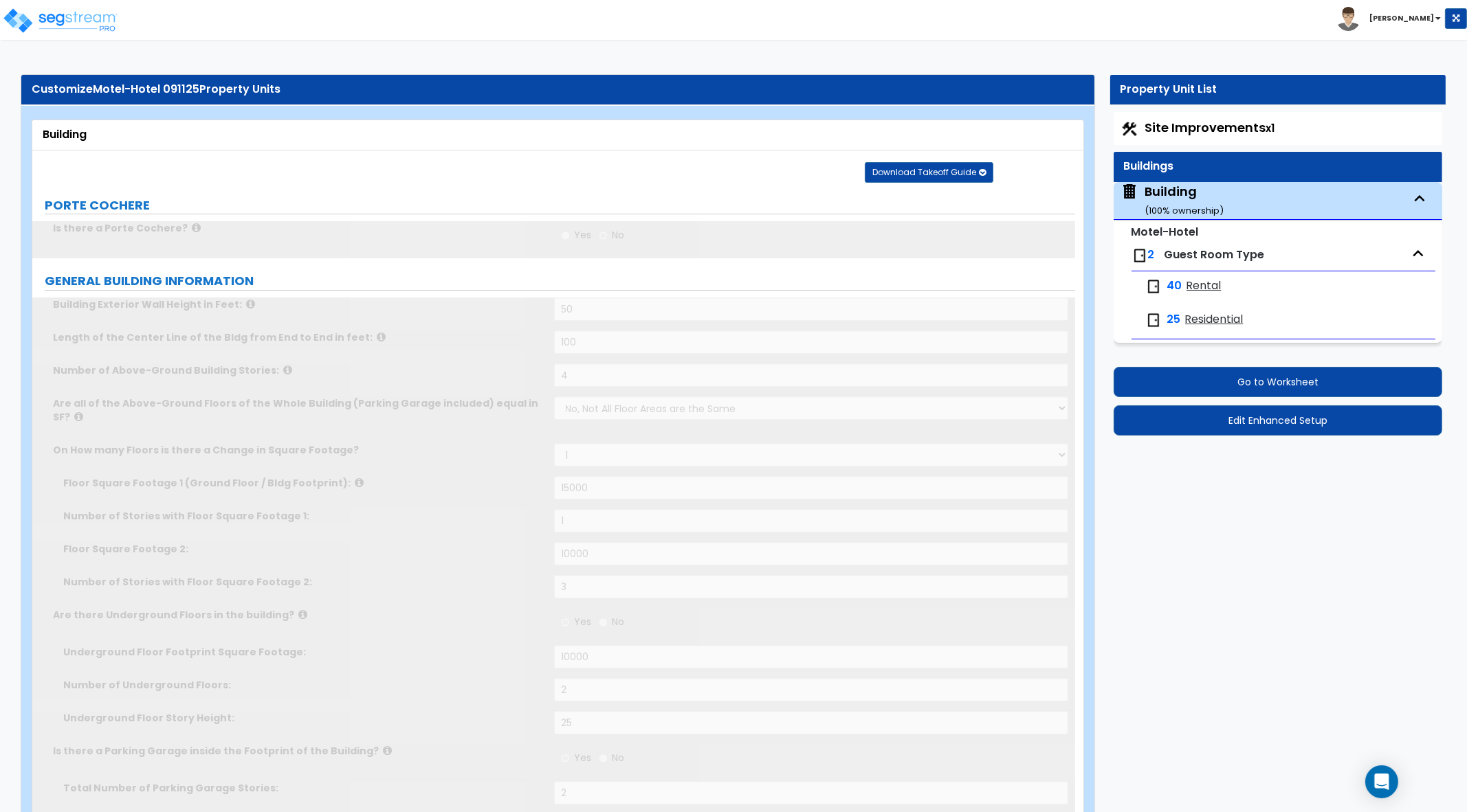
type input "50"
type input "2000"
radio input "true"
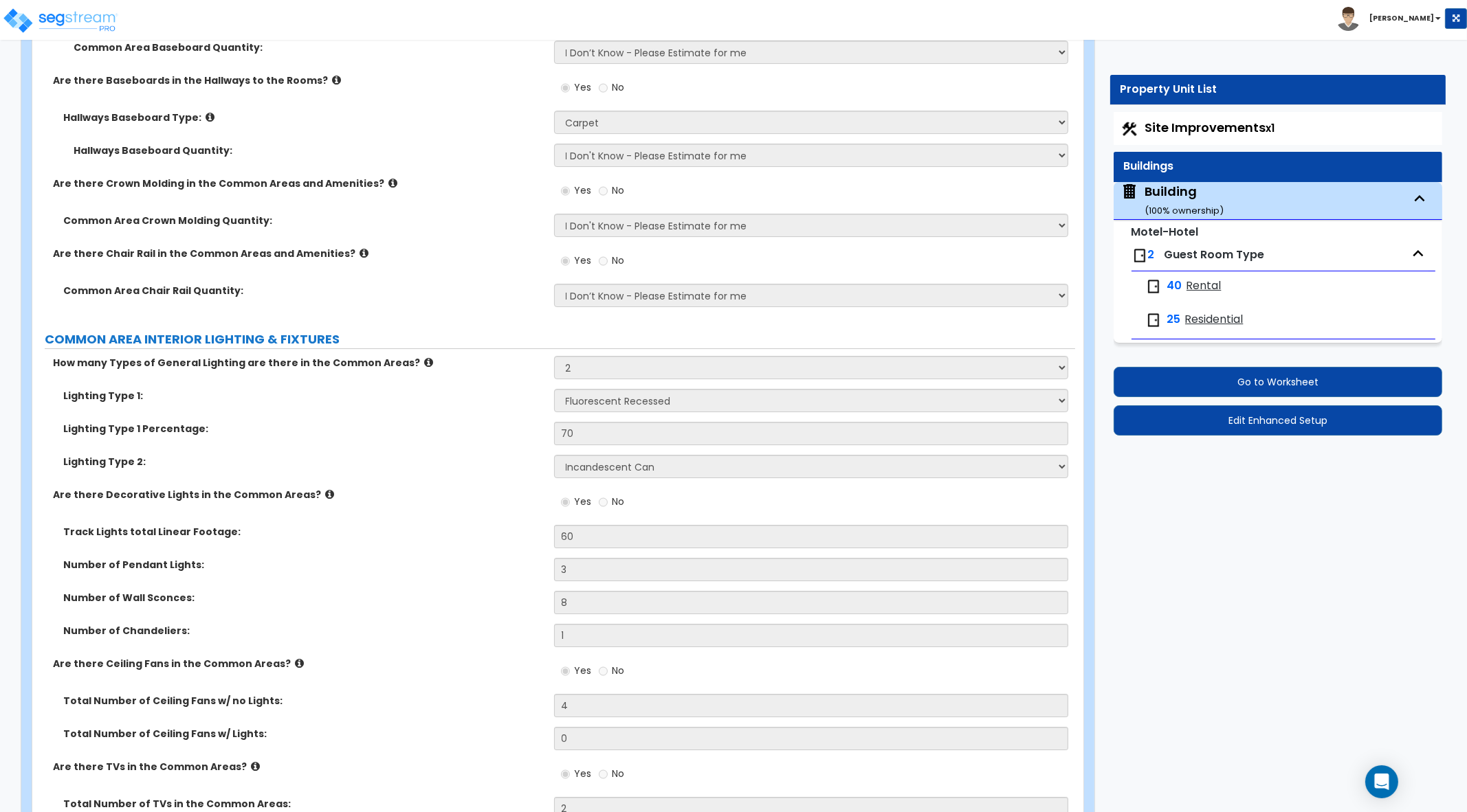
scroll to position [8193, 0]
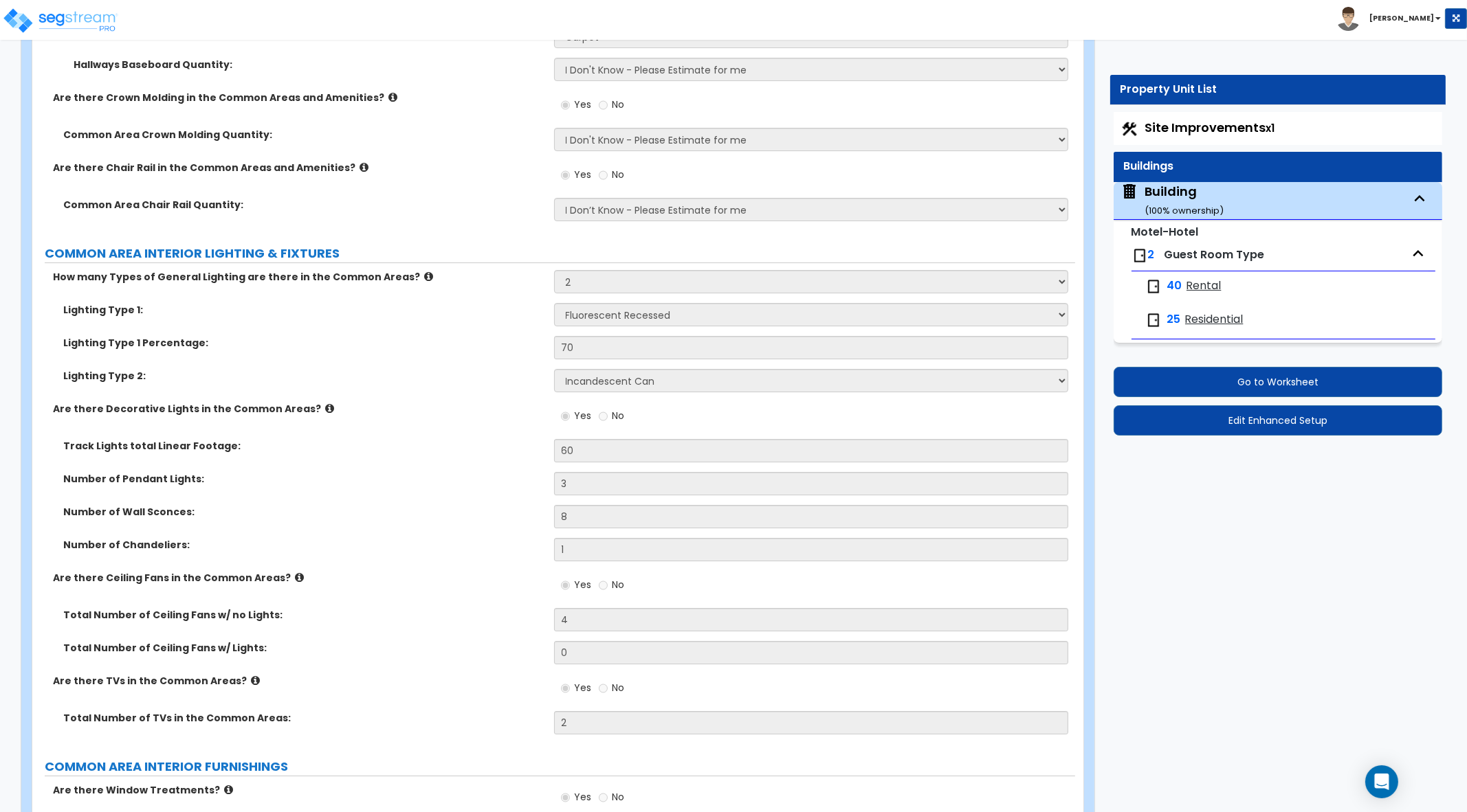
click at [1195, 283] on span "Rental" at bounding box center [1204, 286] width 35 height 16
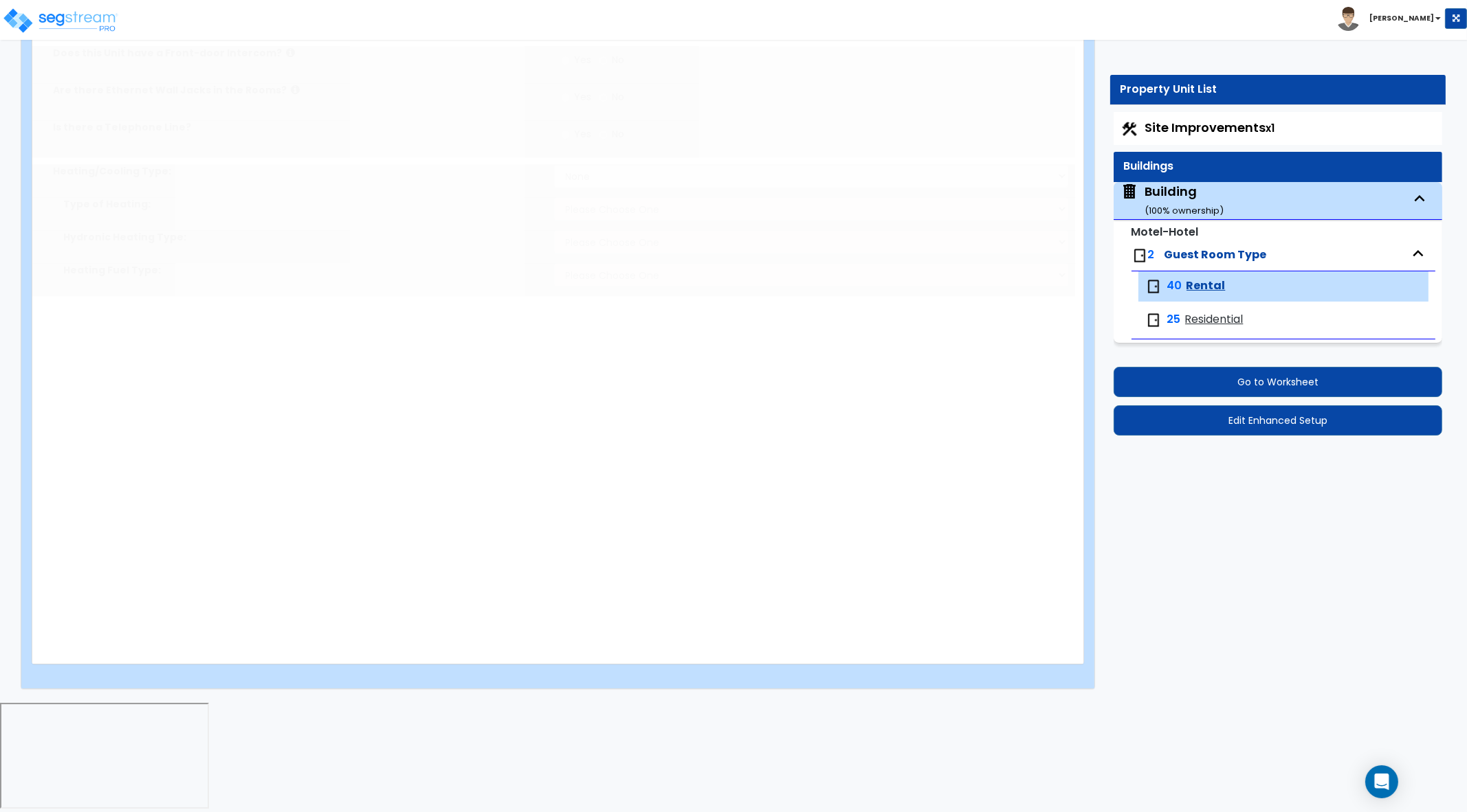
select select "1"
type input "300"
radio input "true"
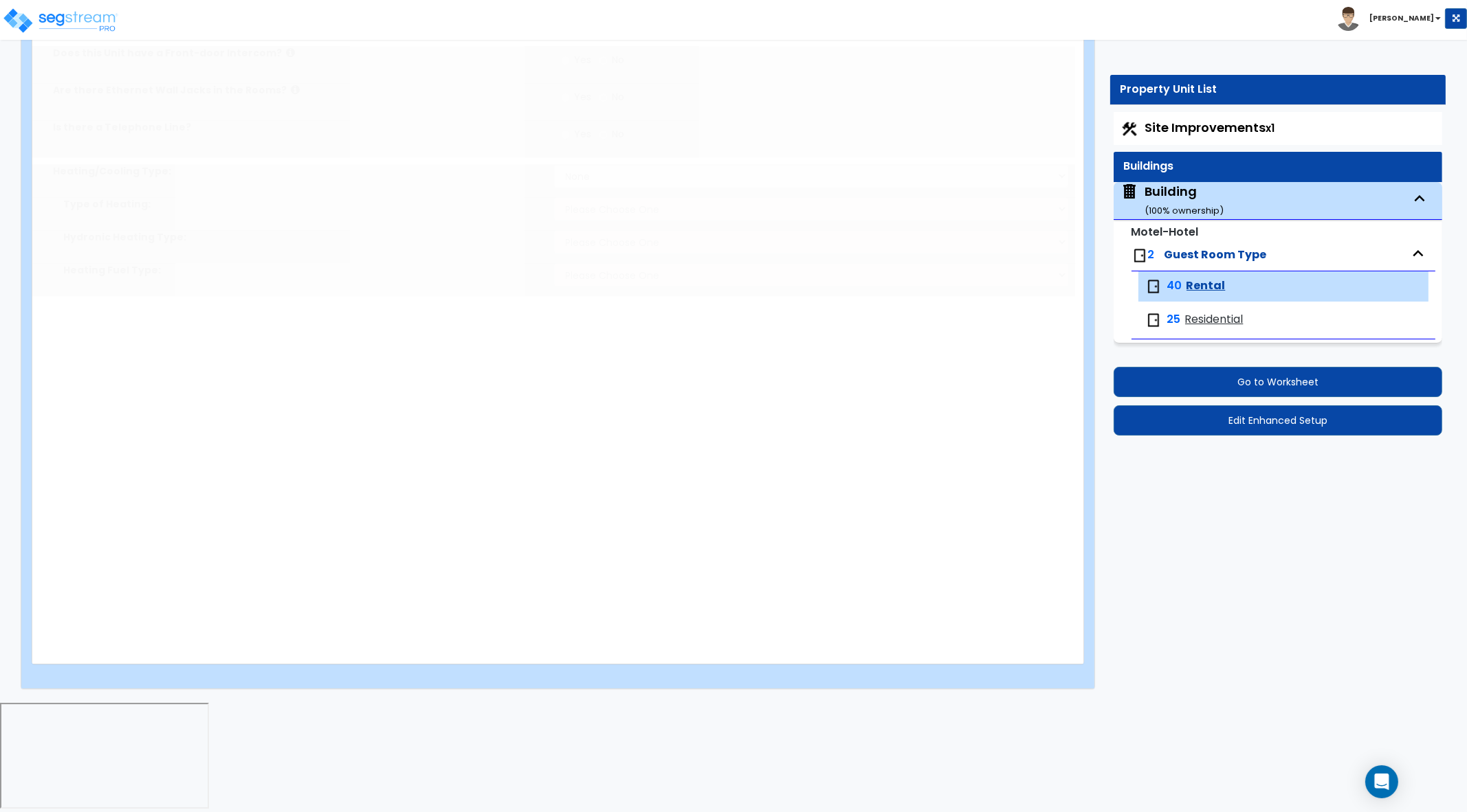
radio input "true"
select select "3"
type input "1"
select select "1"
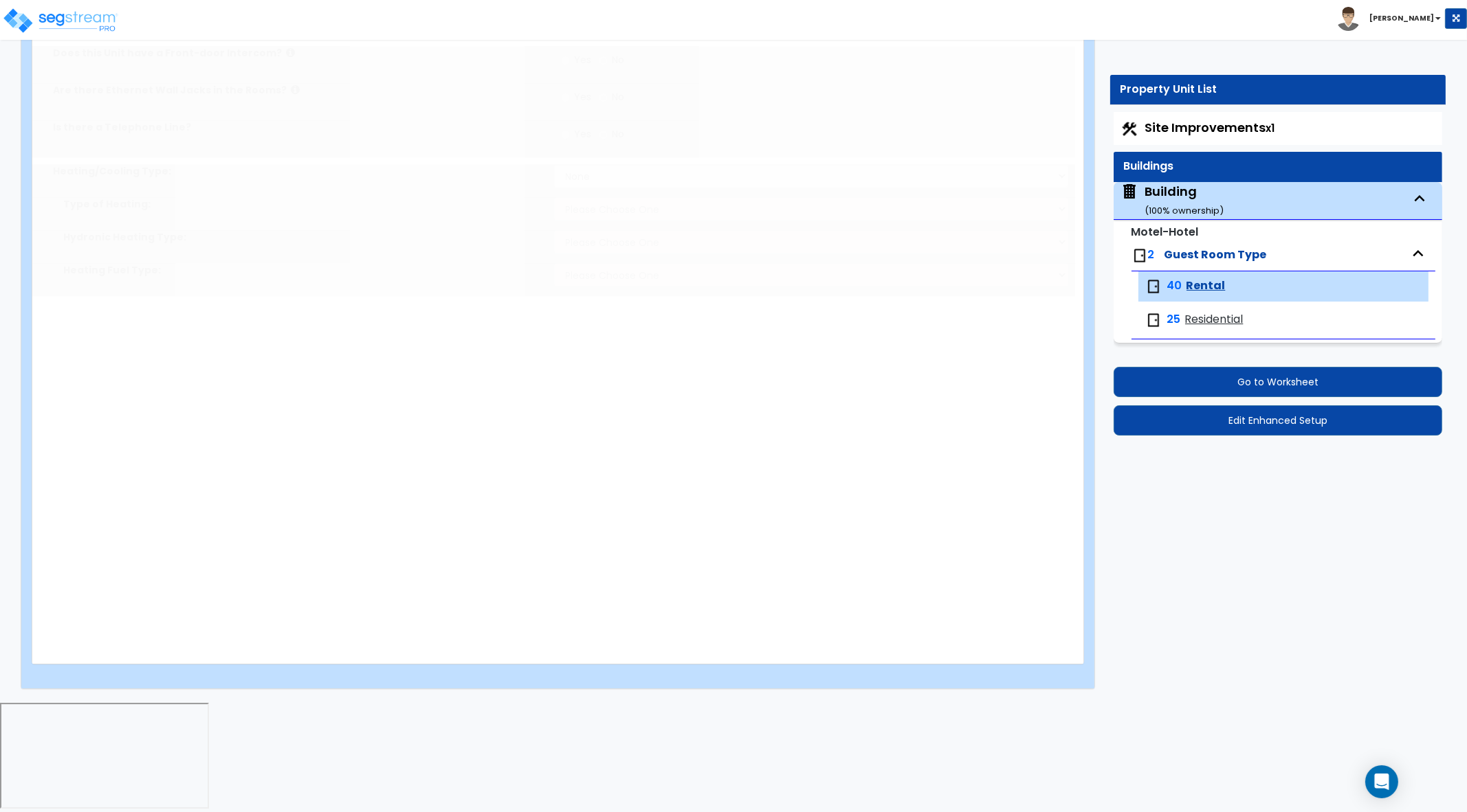
type input "1"
select select "1"
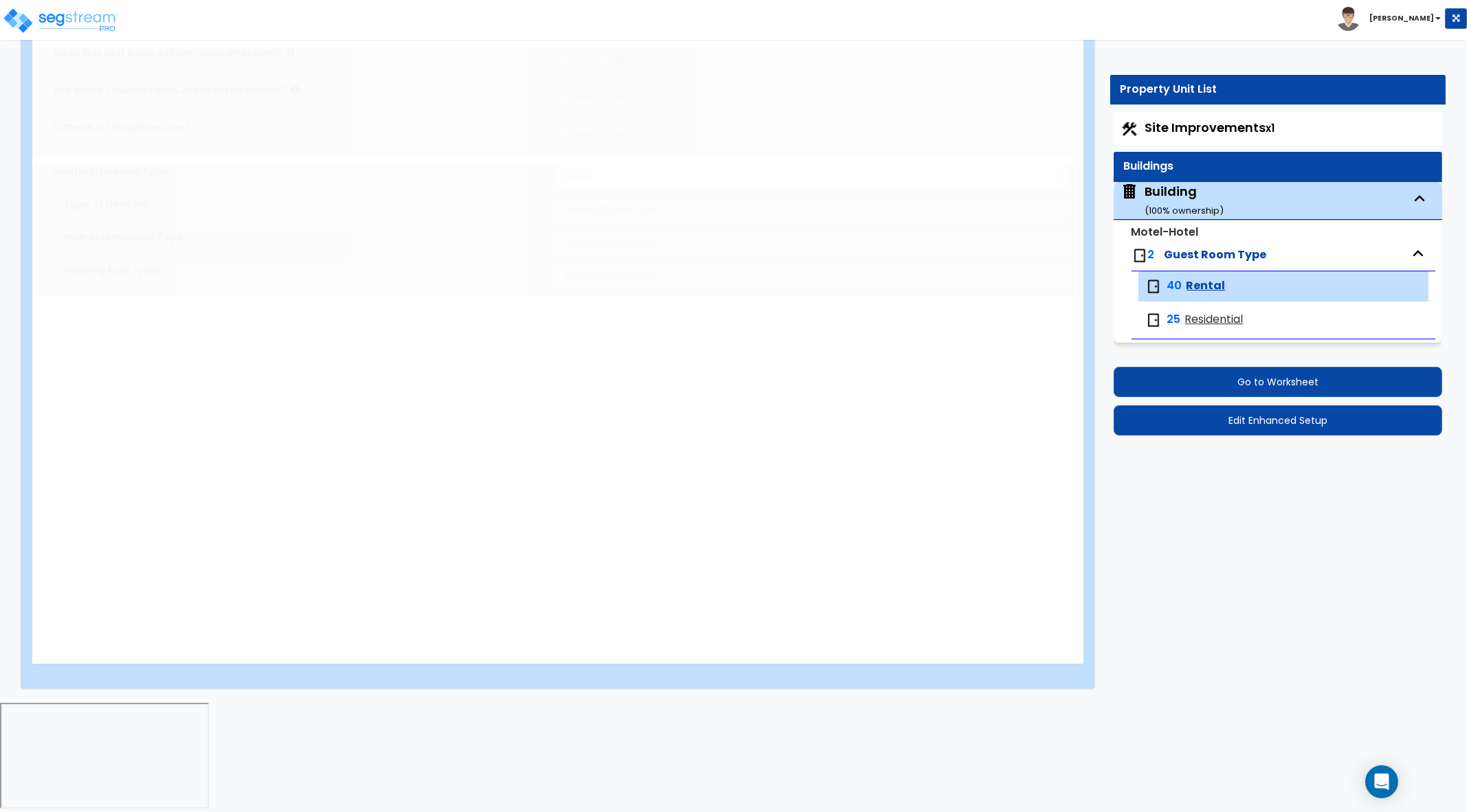
select select "1"
select select "8"
radio input "true"
type input "50"
radio input "true"
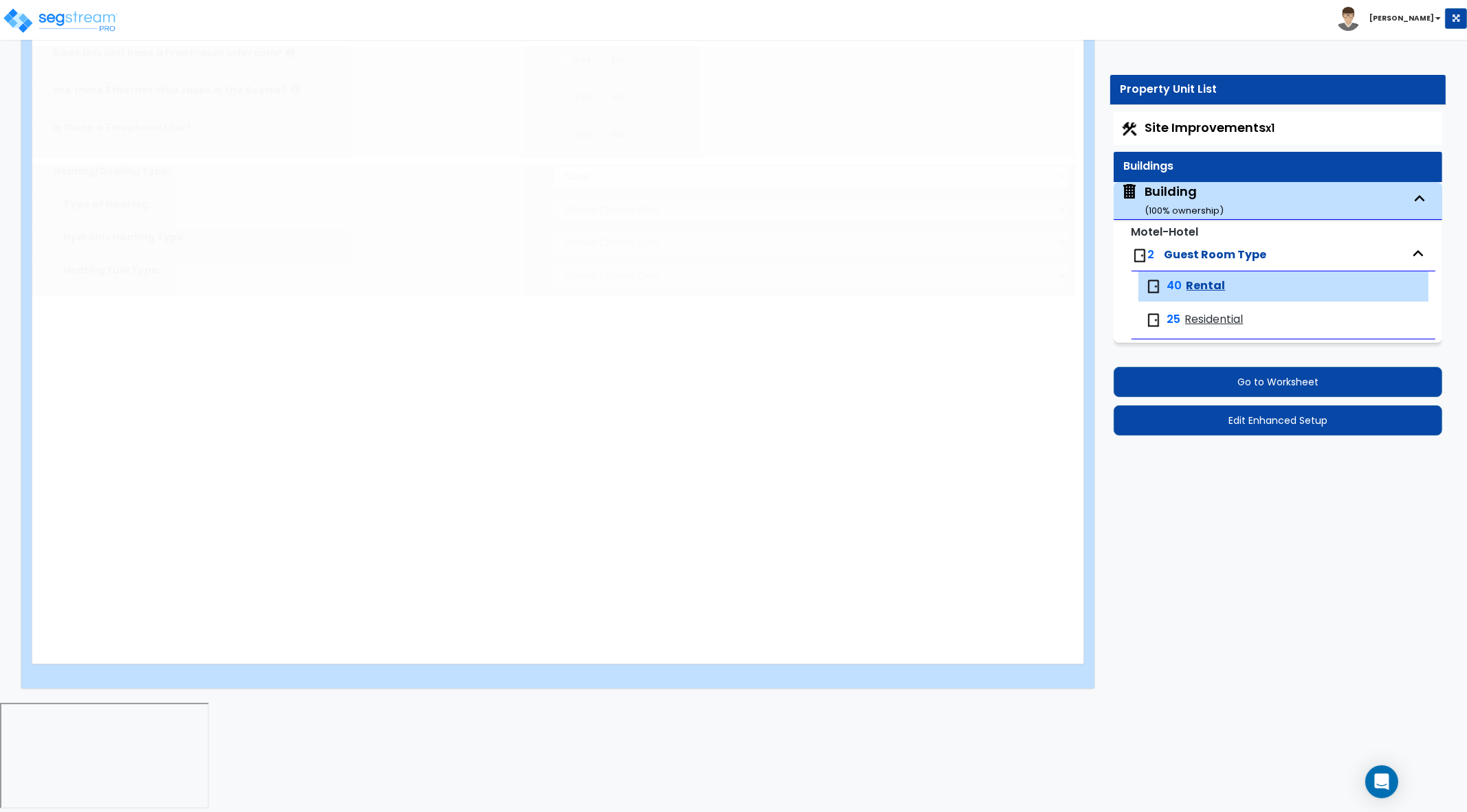
radio input "true"
type input "50"
radio input "true"
select select "4"
type input "50"
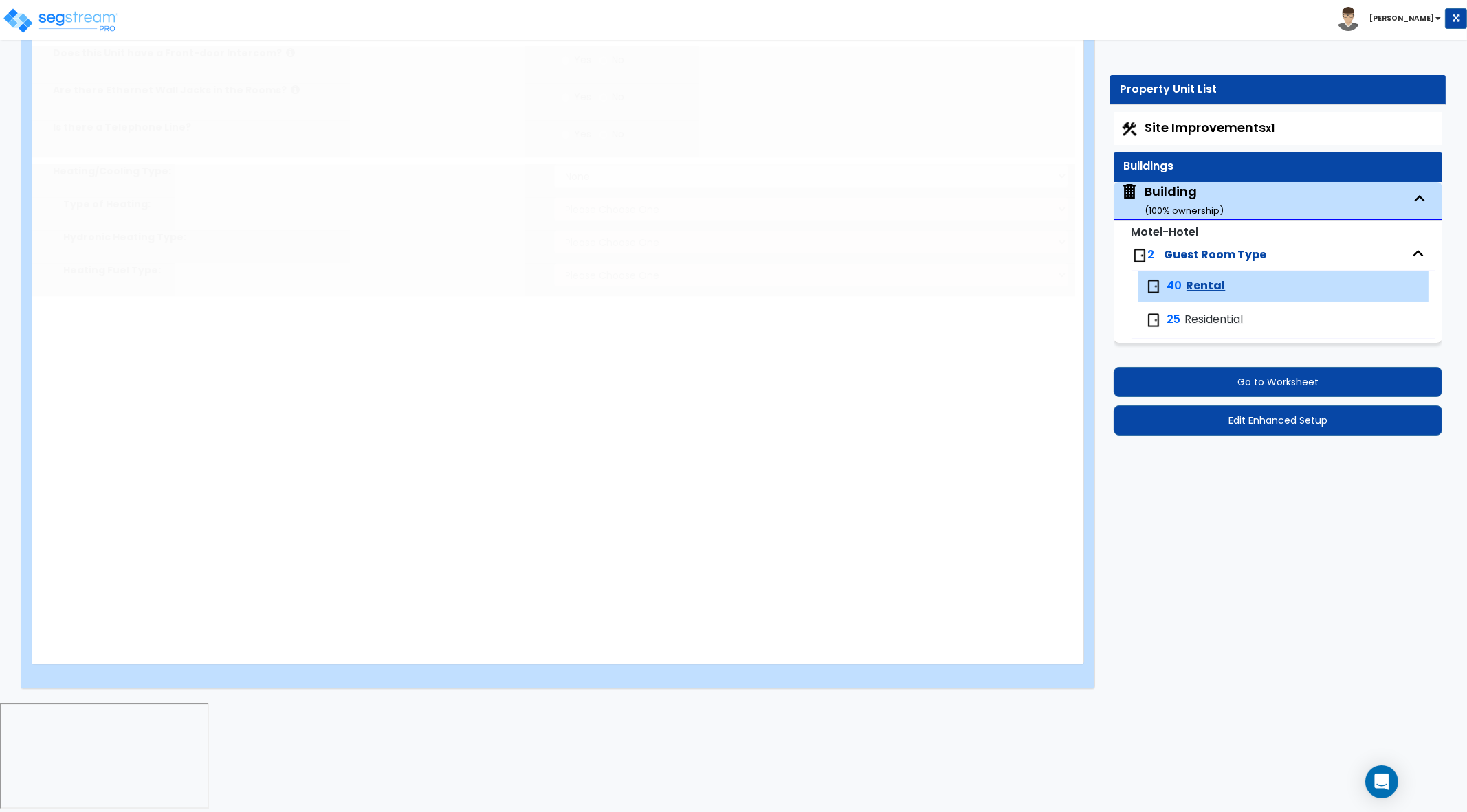
radio input "true"
select select "3"
radio input "true"
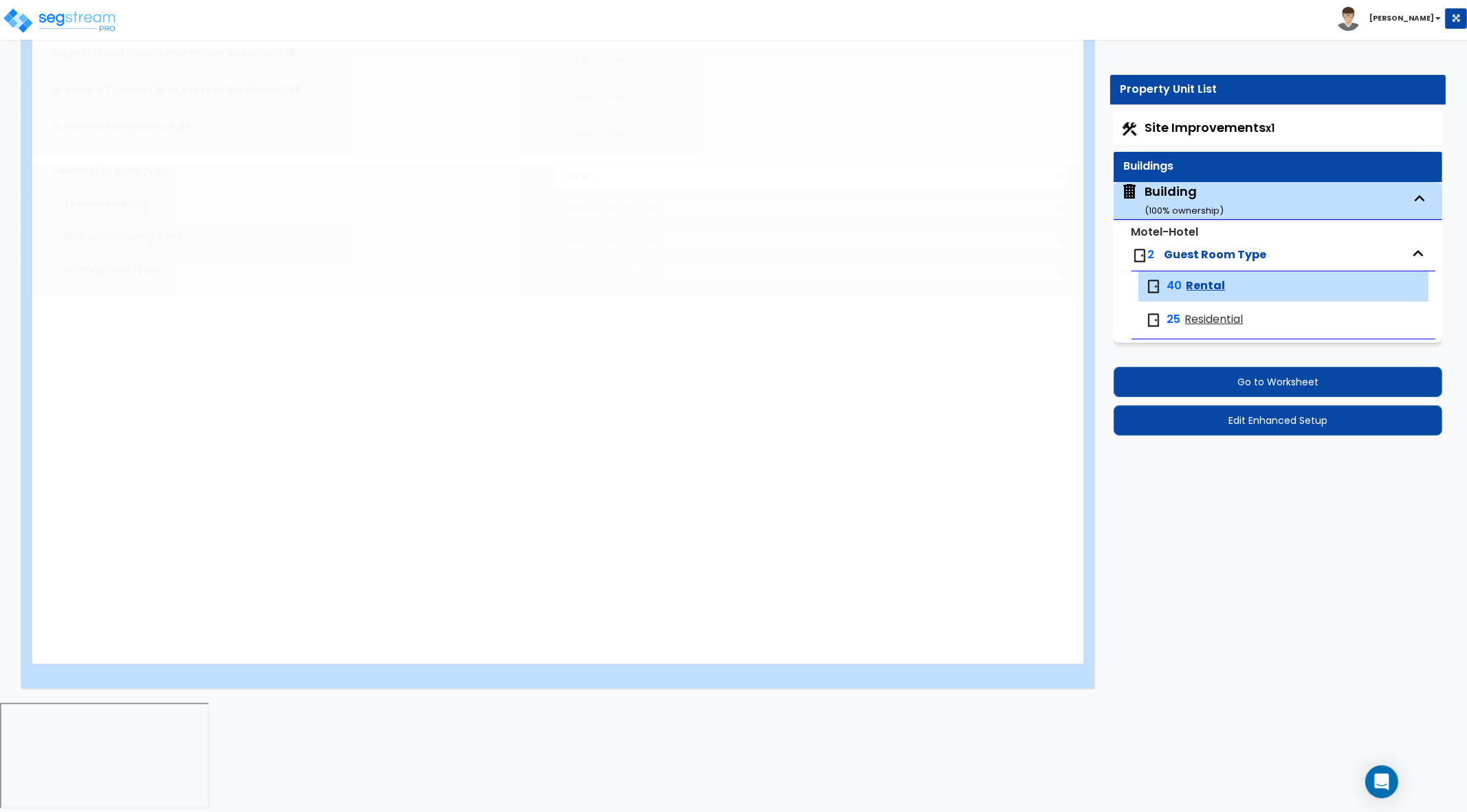
type input "10"
radio input "true"
select select "2"
radio input "true"
type input "8"
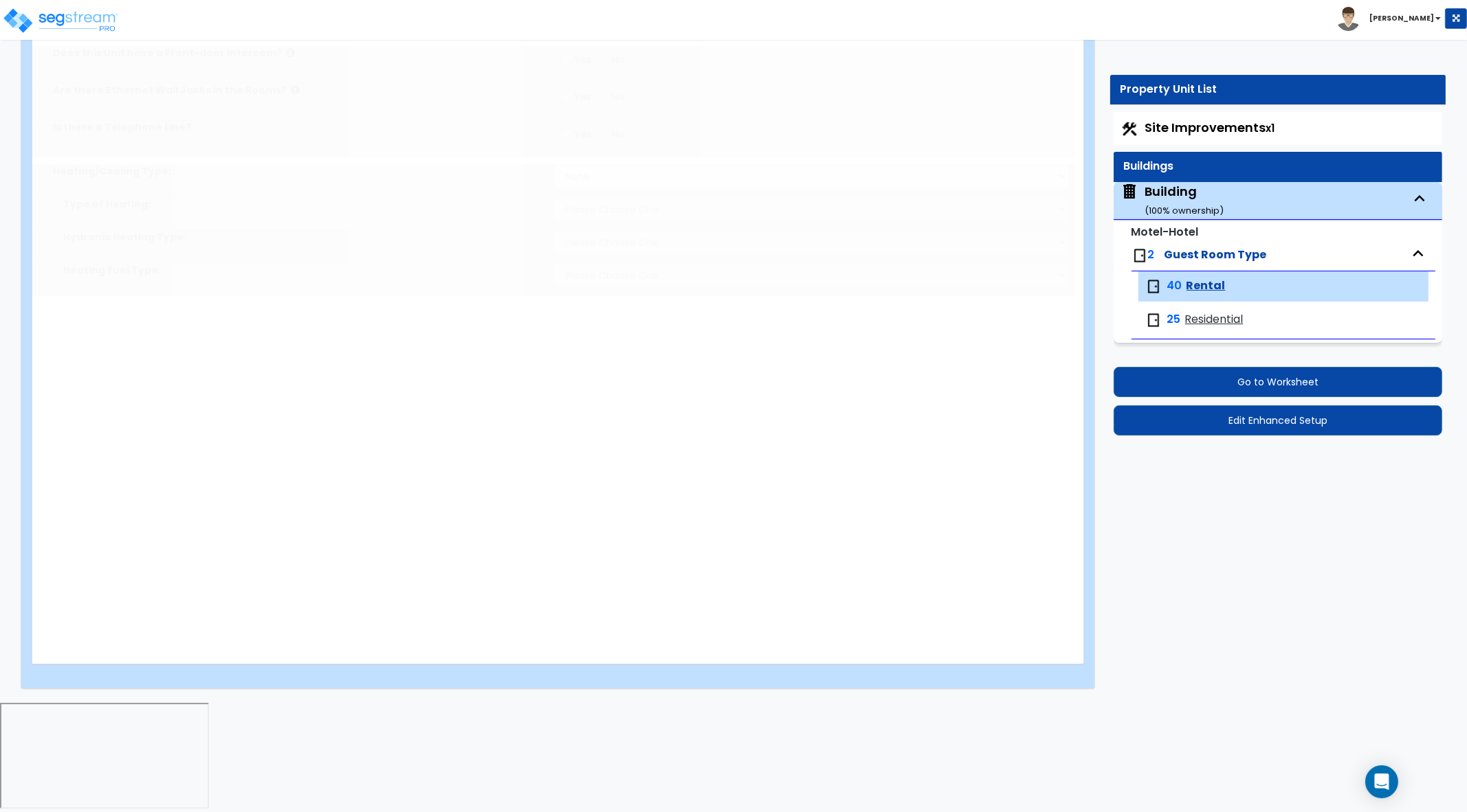
type input "1"
radio input "true"
type input "1"
radio input "true"
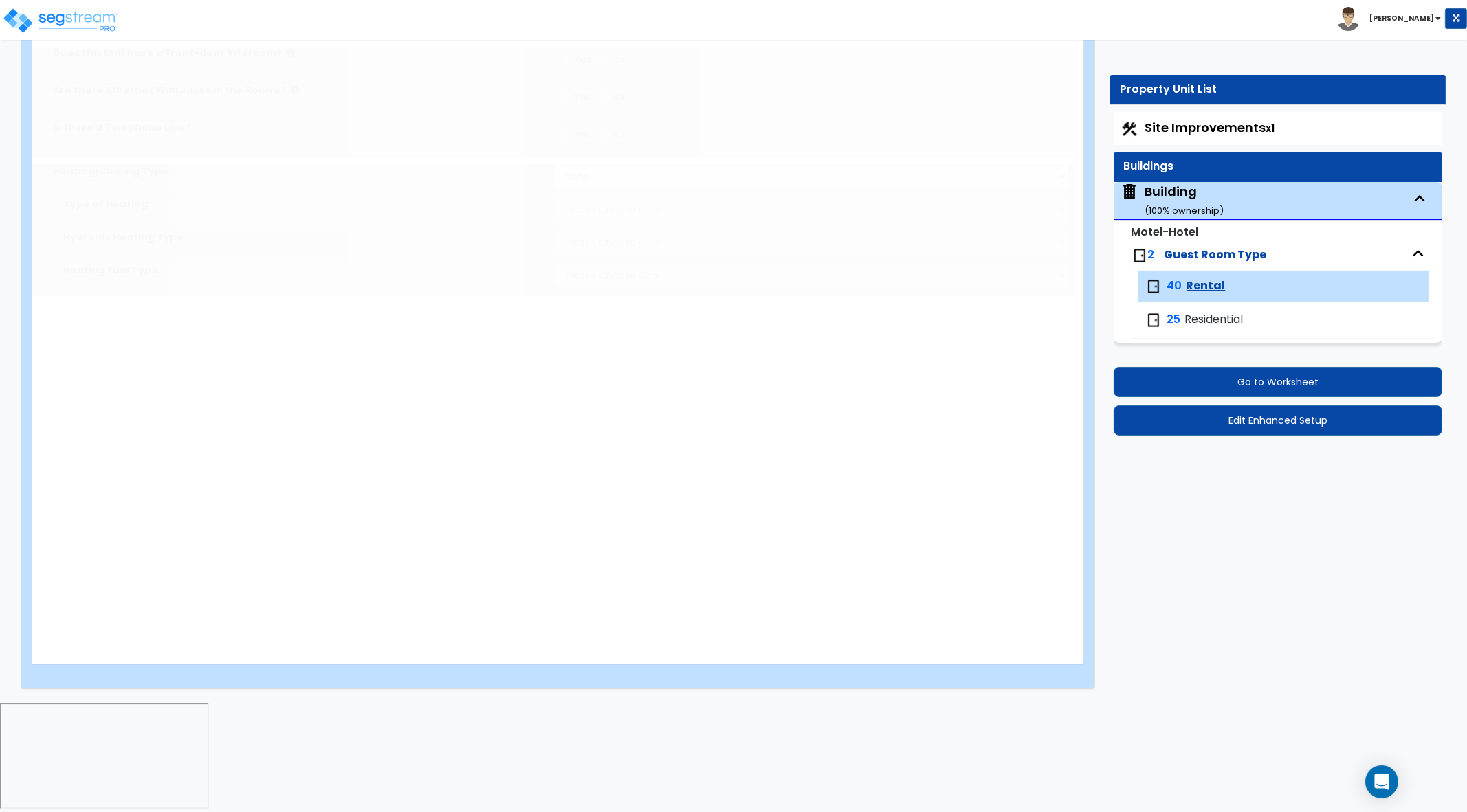
radio input "true"
select select "4"
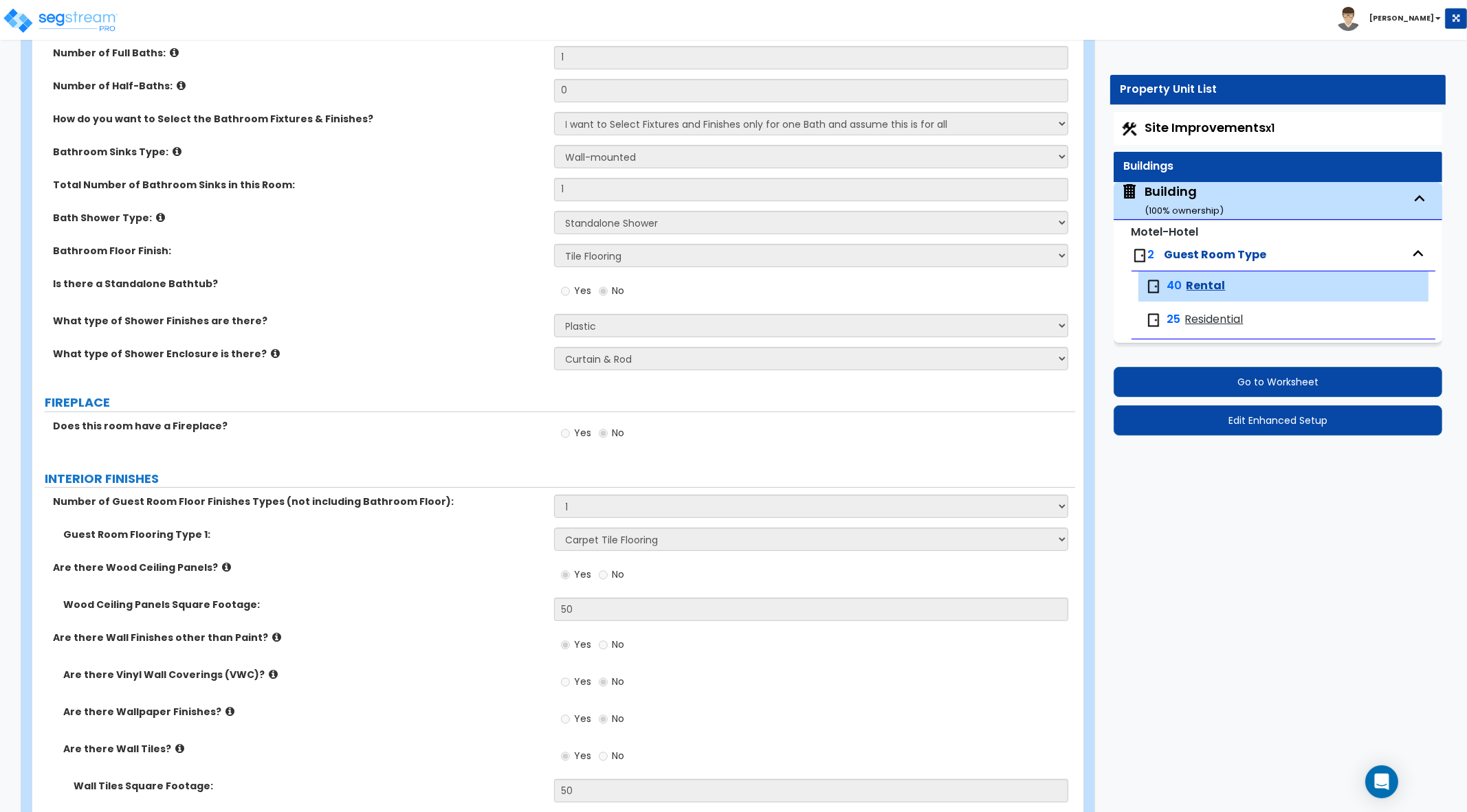
scroll to position [1605, 0]
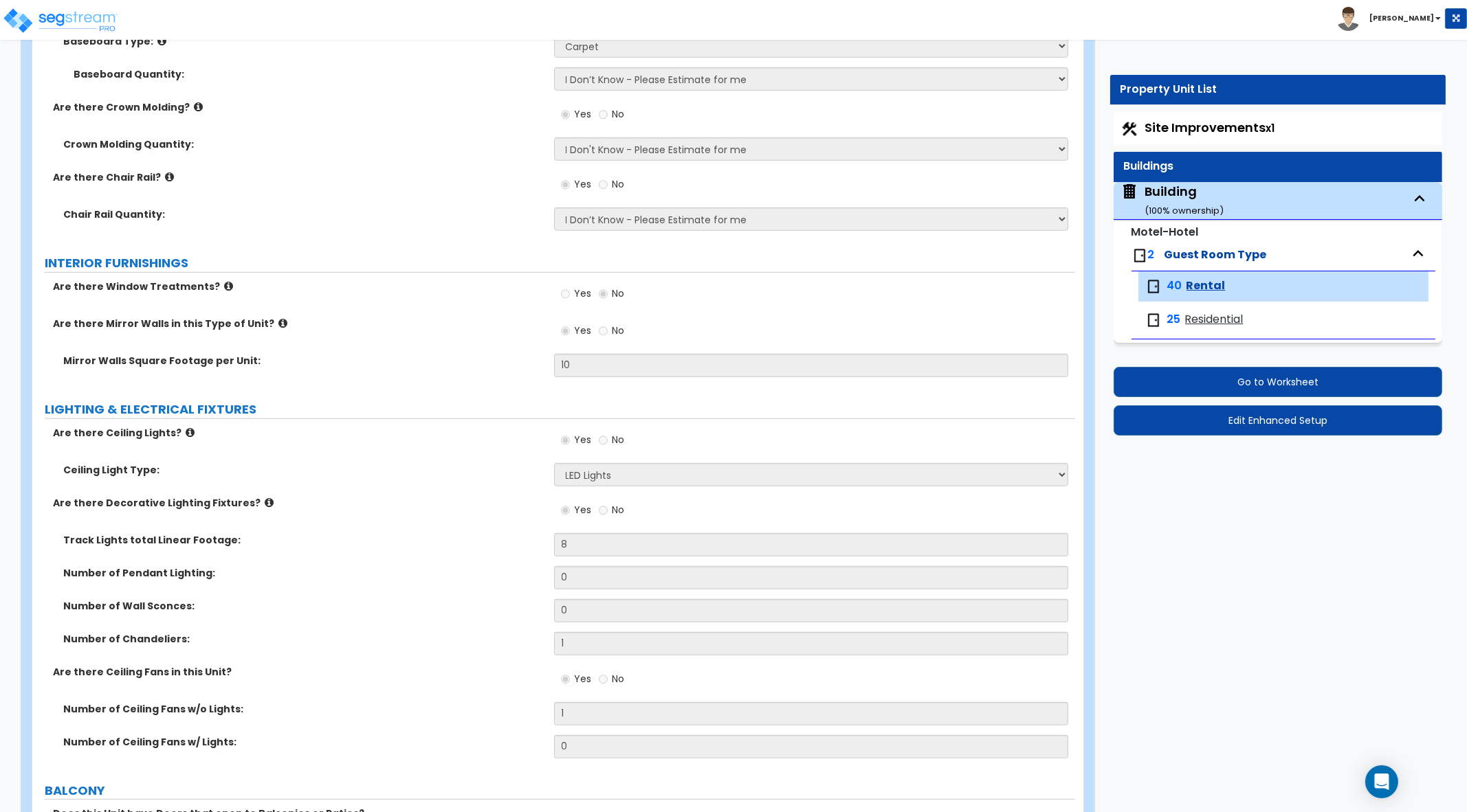
click at [1237, 323] on span "Residential" at bounding box center [1214, 319] width 58 height 16
select select "2"
select select "1"
select select "3"
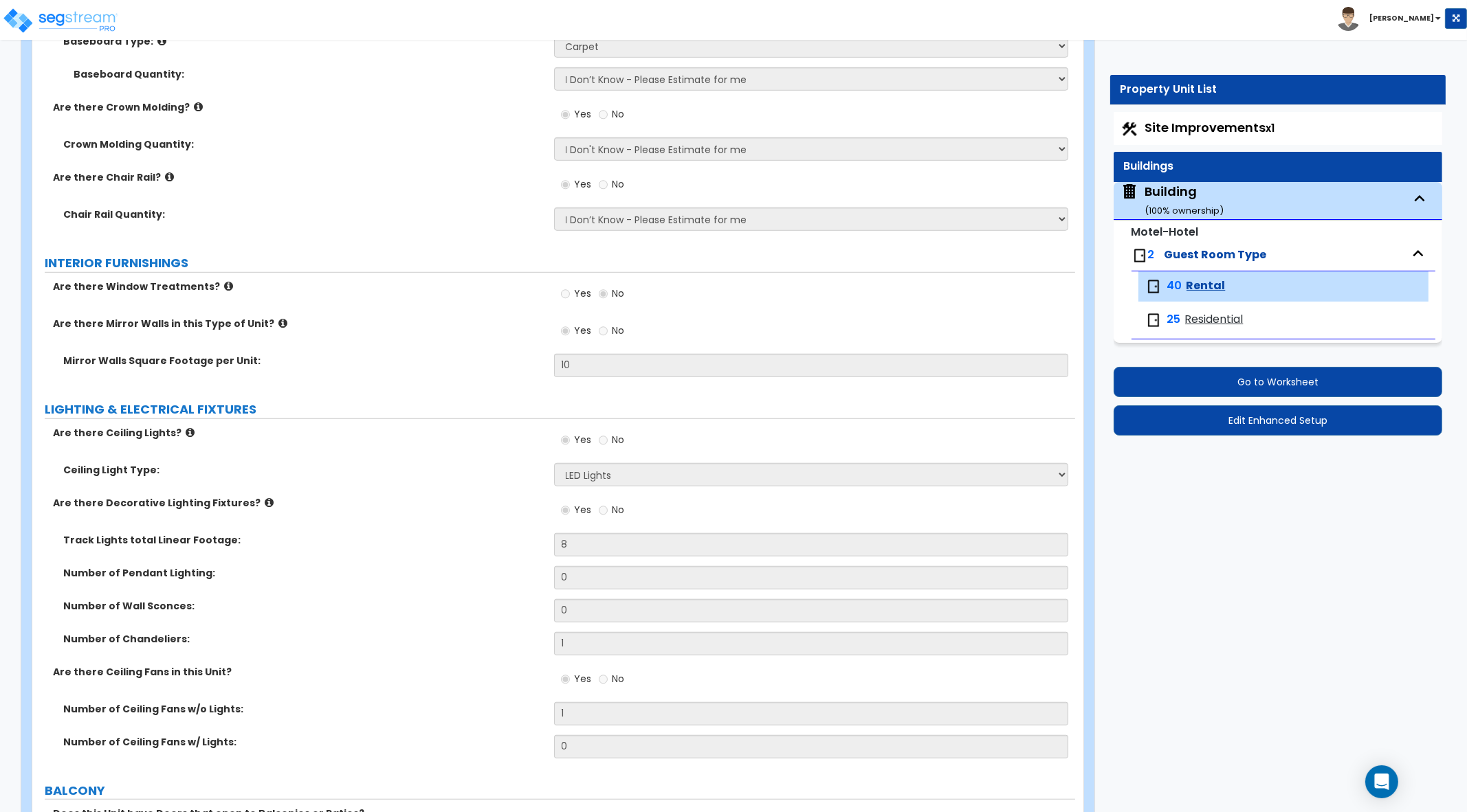
select select "4"
select select "2"
select select "1"
select select "3"
select select "1"
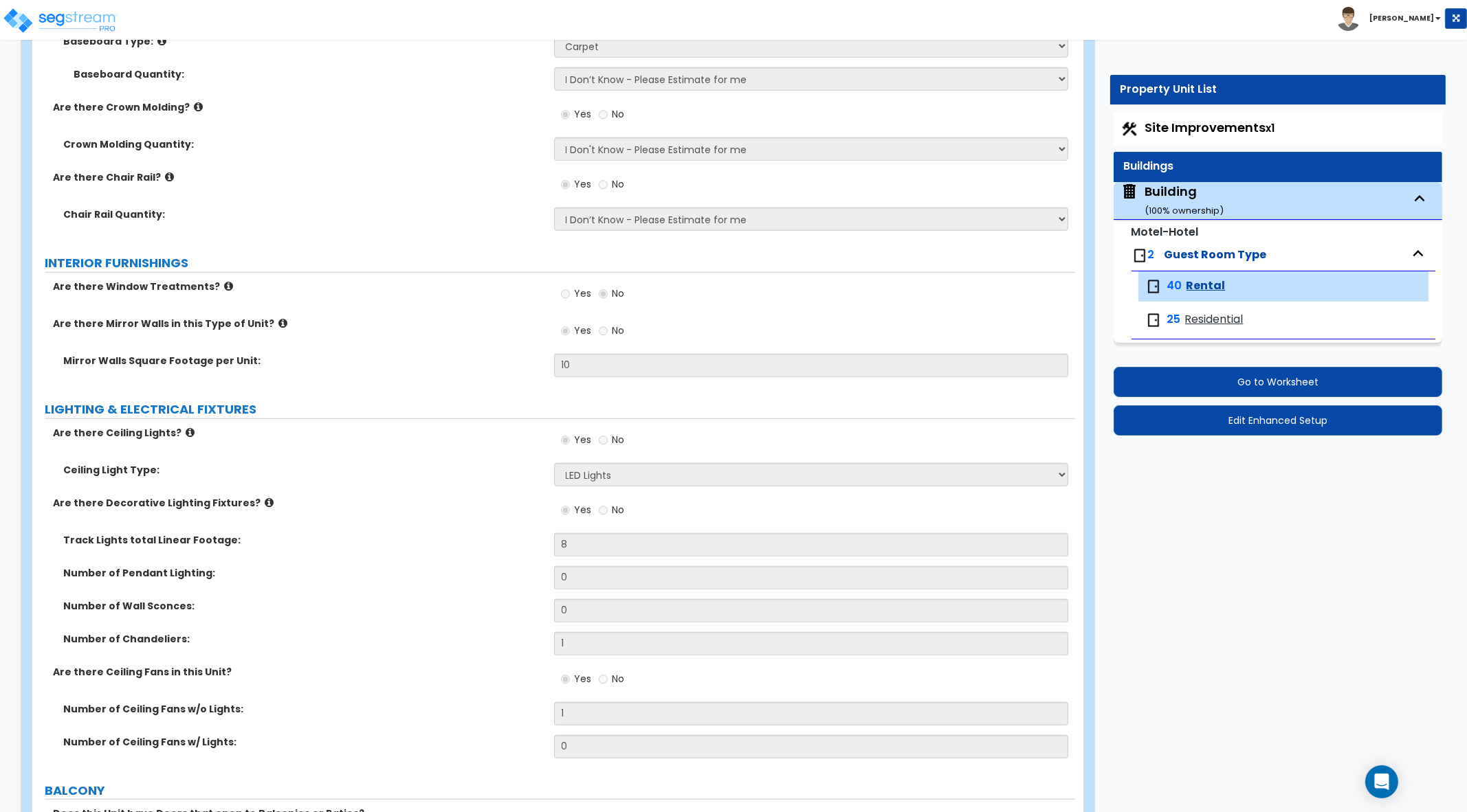
select select "2"
select select "1"
select select "2"
select select "3"
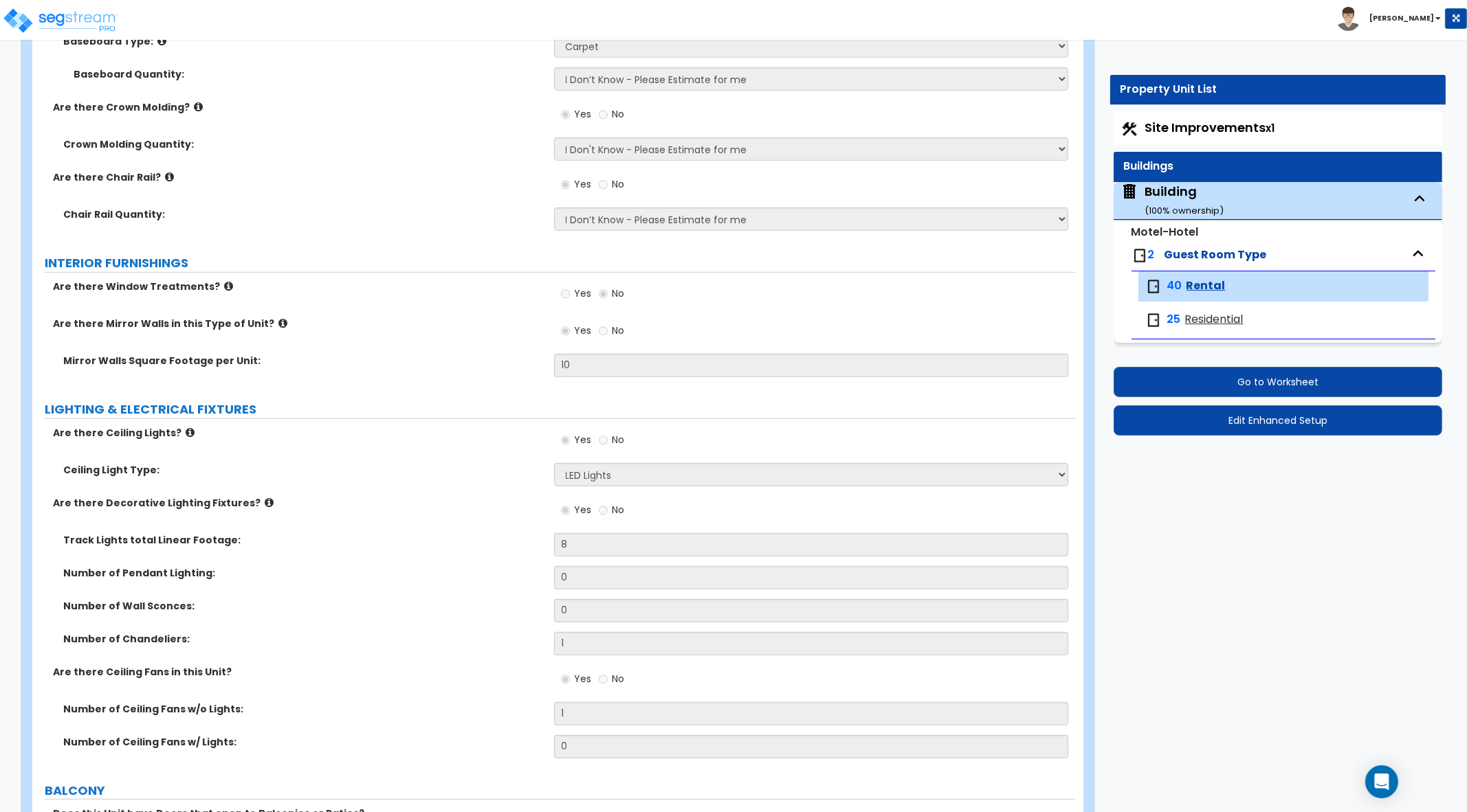
select select "4"
select select "2"
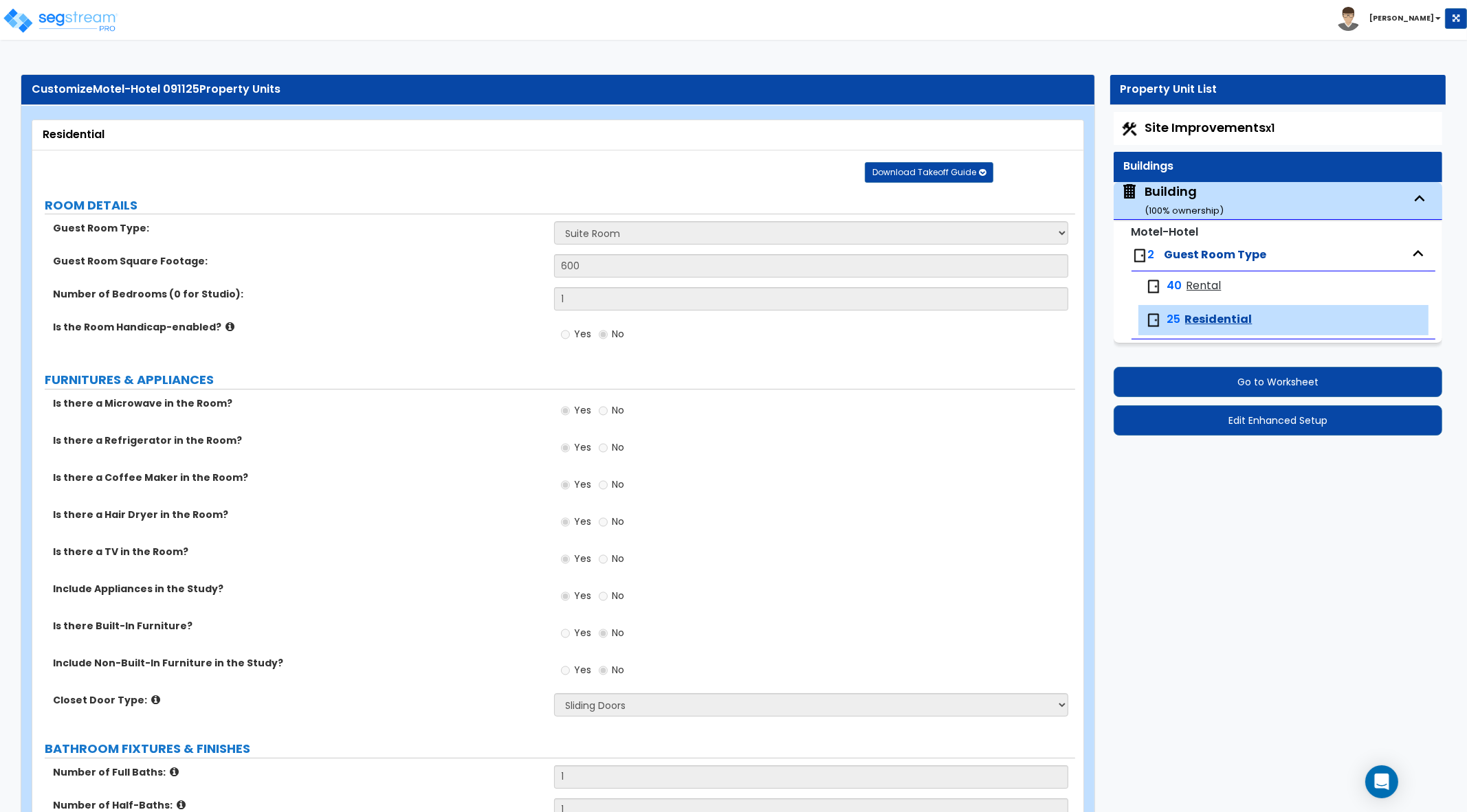
scroll to position [1601, 0]
